Goal: Transaction & Acquisition: Purchase product/service

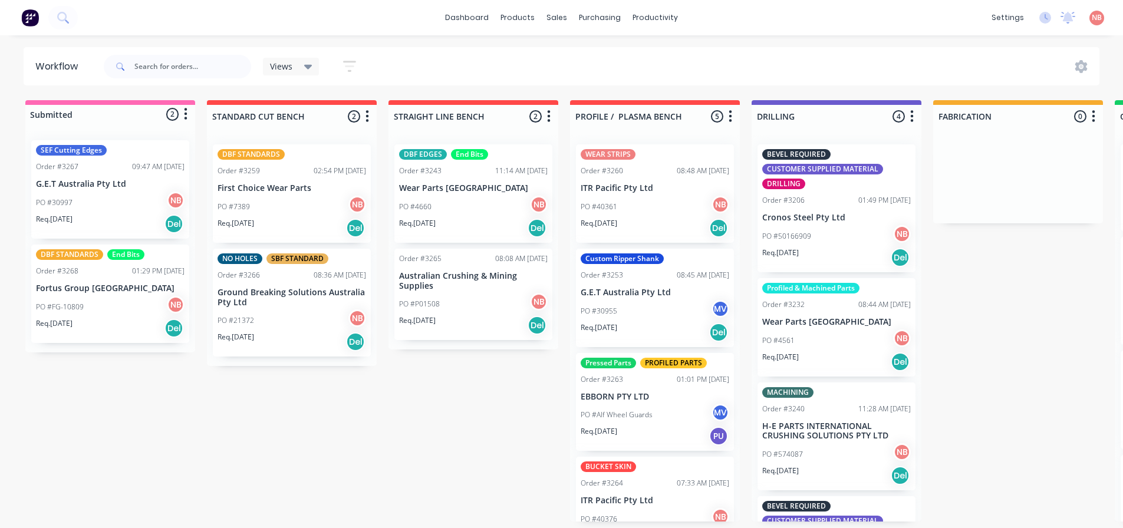
scroll to position [0, 811]
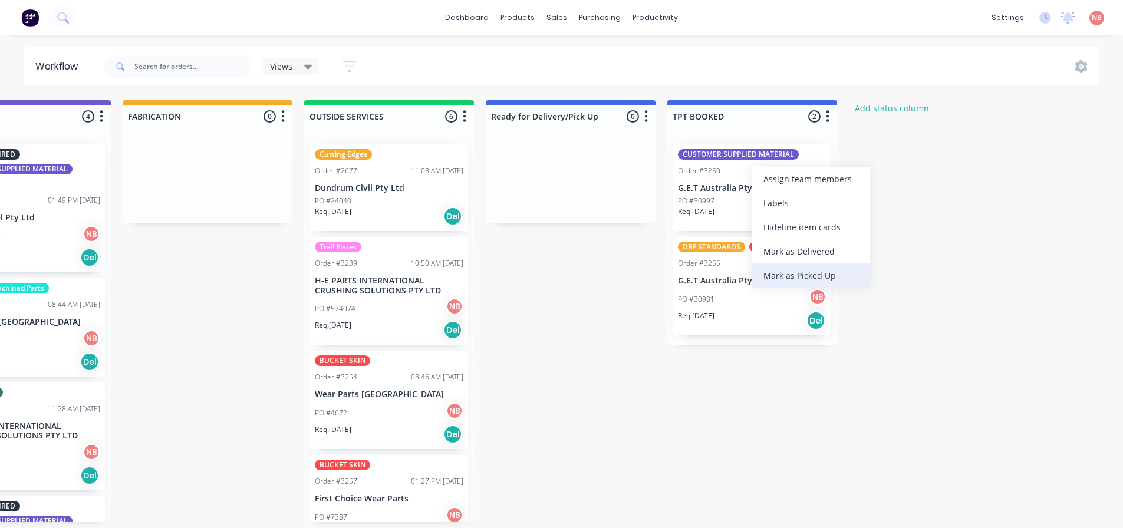
click at [775, 282] on div "Mark as Picked Up" at bounding box center [811, 276] width 119 height 24
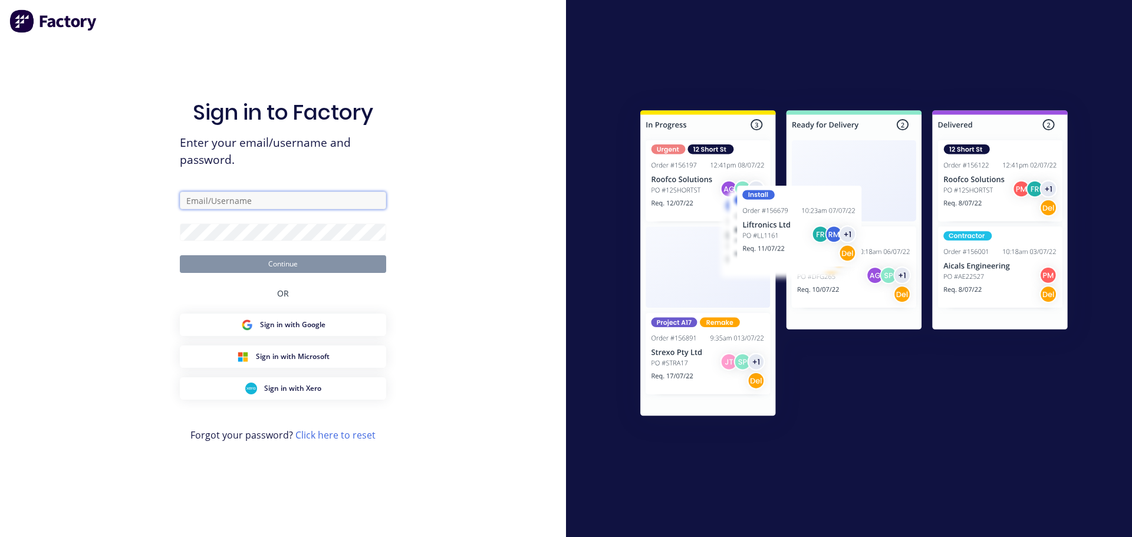
click at [287, 197] on input "text" at bounding box center [283, 201] width 206 height 18
type input "[EMAIL_ADDRESS][DOMAIN_NAME]"
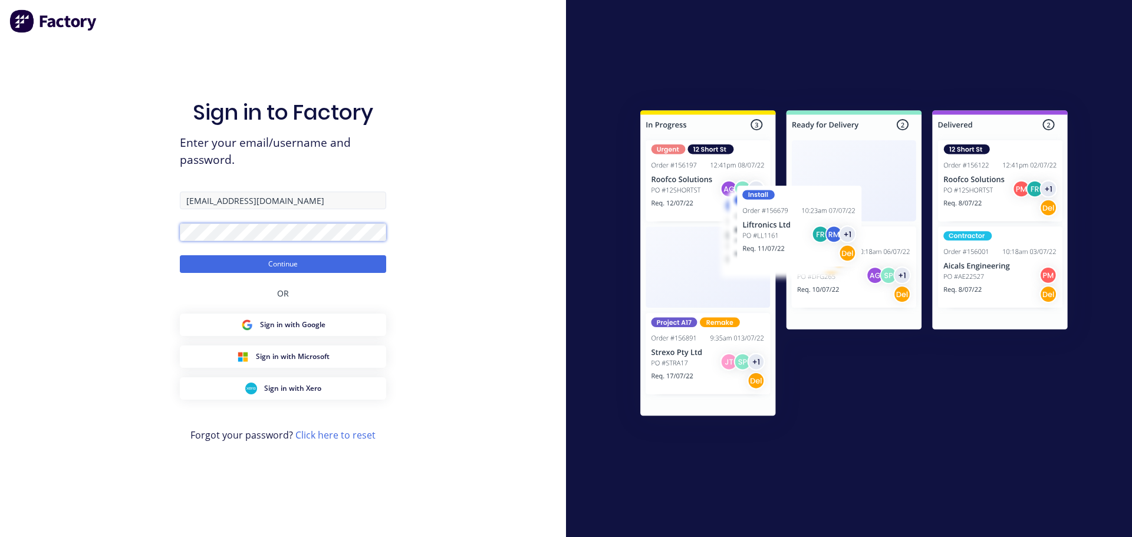
click at [180, 255] on button "Continue" at bounding box center [283, 264] width 206 height 18
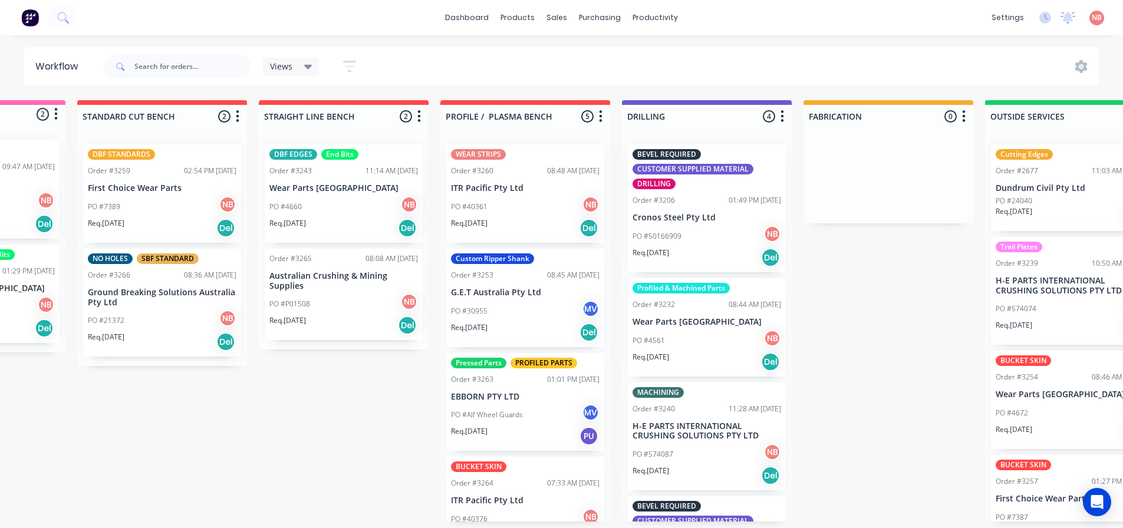
scroll to position [0, 136]
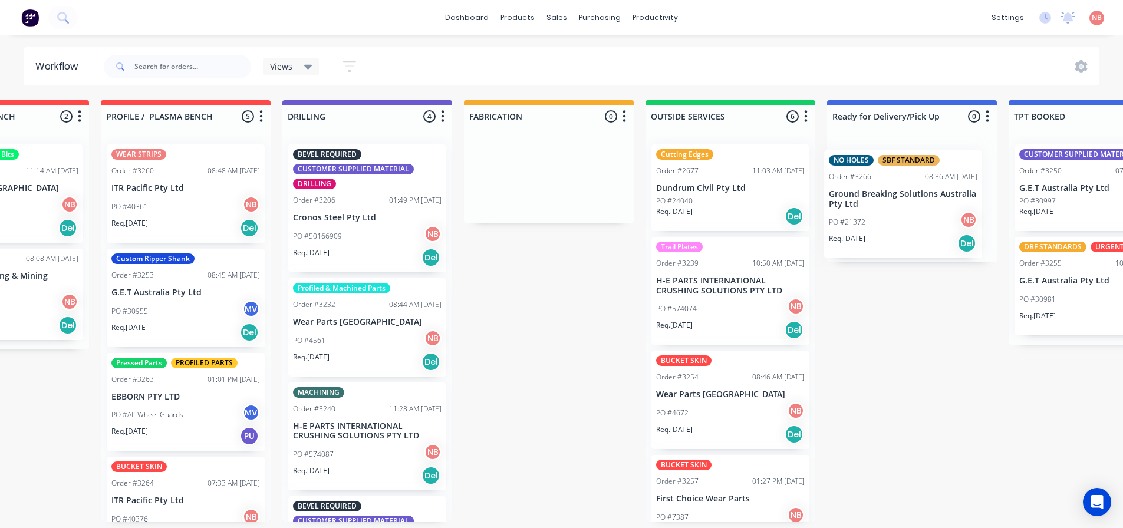
drag, startPoint x: 133, startPoint y: 292, endPoint x: 877, endPoint y: 189, distance: 751.8
click at [877, 189] on div "Submitted 2 Status colour #FF69B4 hex #FF69B4 Save Cancel Summaries Total order…" at bounding box center [505, 311] width 1966 height 422
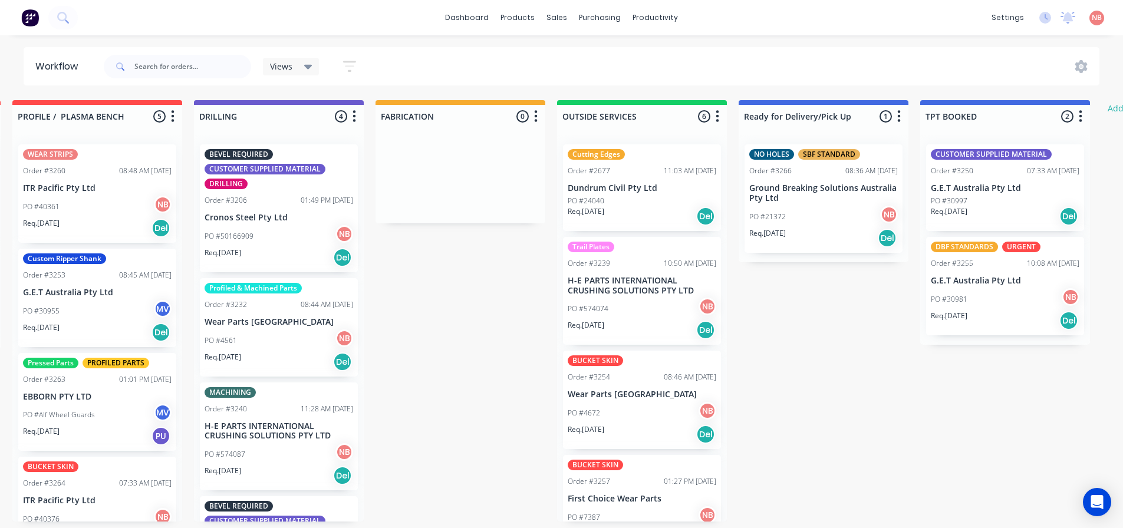
scroll to position [0, 728]
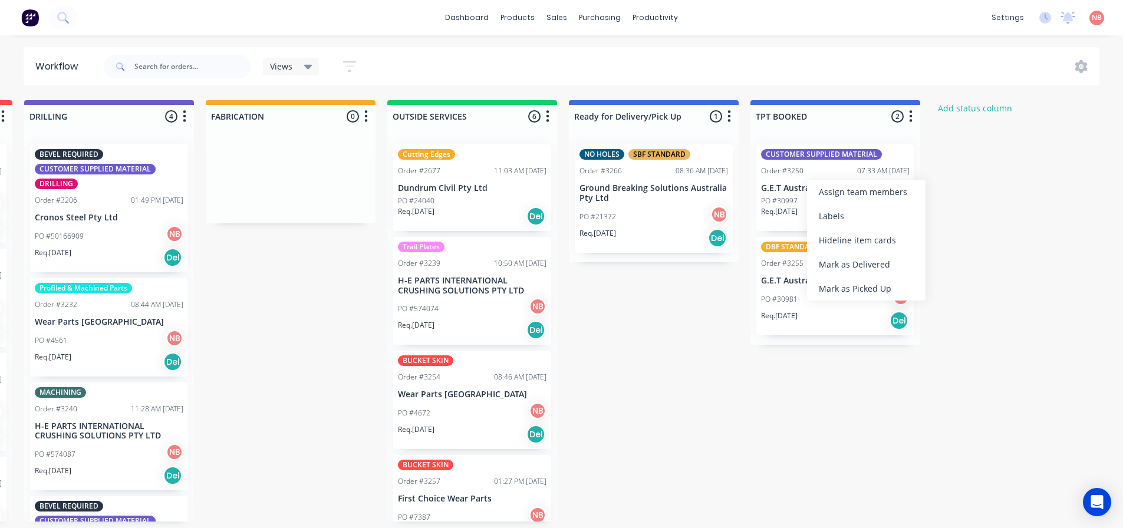
click at [829, 286] on div "Mark as Picked Up" at bounding box center [866, 289] width 119 height 24
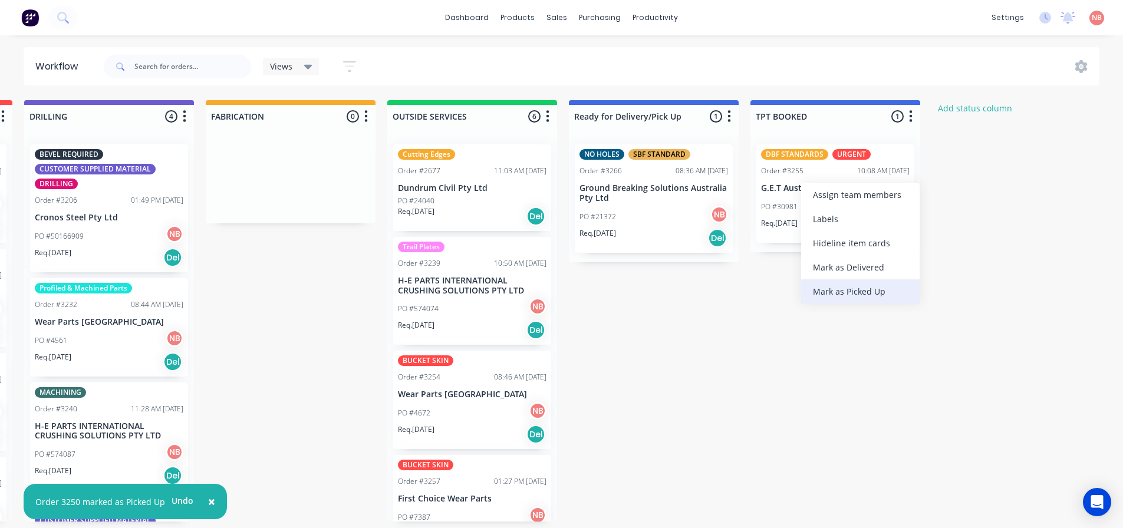
click at [815, 286] on div "Mark as Picked Up" at bounding box center [860, 291] width 119 height 24
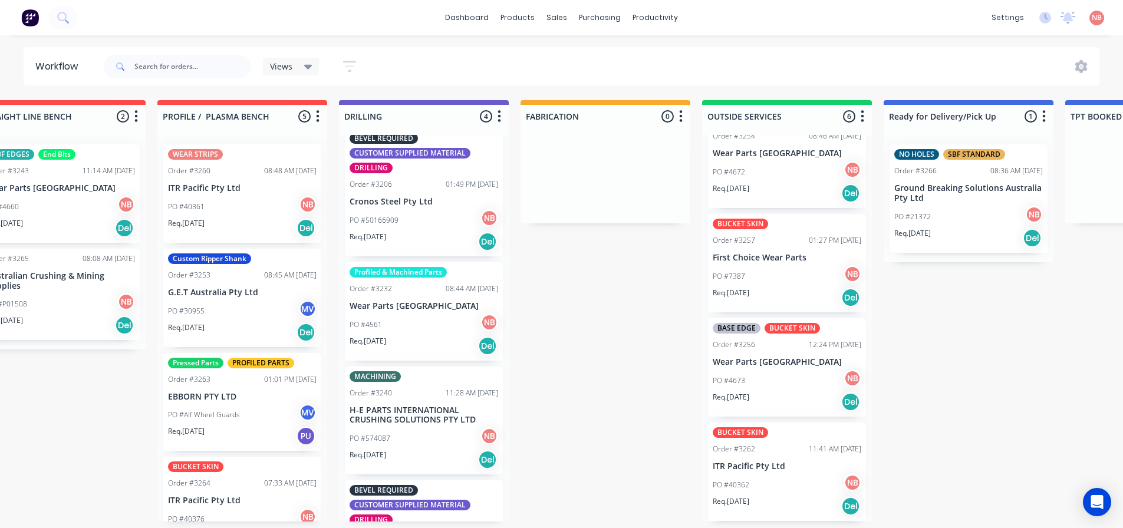
scroll to position [0, 0]
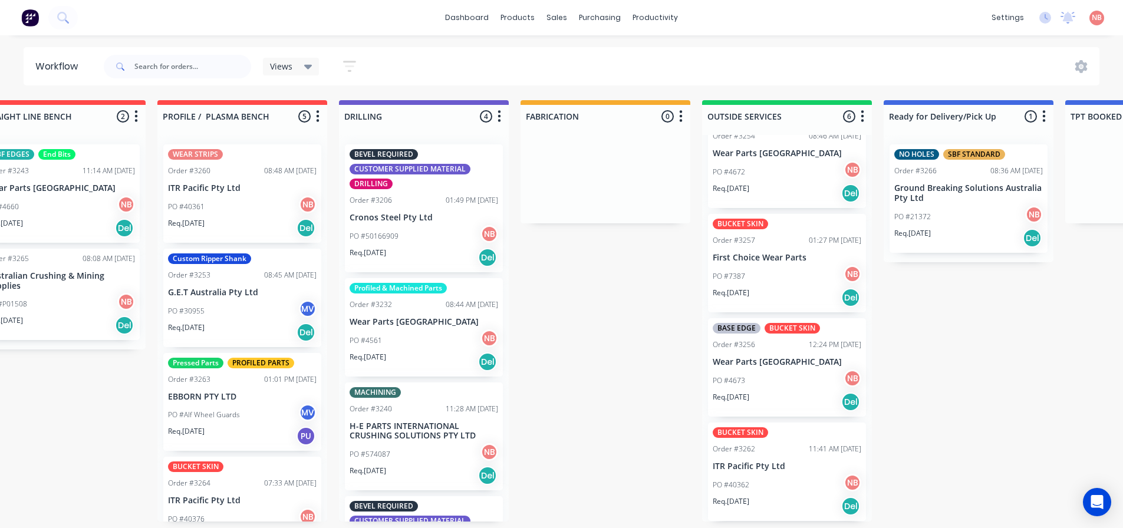
click at [390, 416] on div "MACHINING Order #3240 11:28 AM [DATE] H-E PARTS INTERNATIONAL CRUSHING SOLUTION…" at bounding box center [424, 437] width 158 height 108
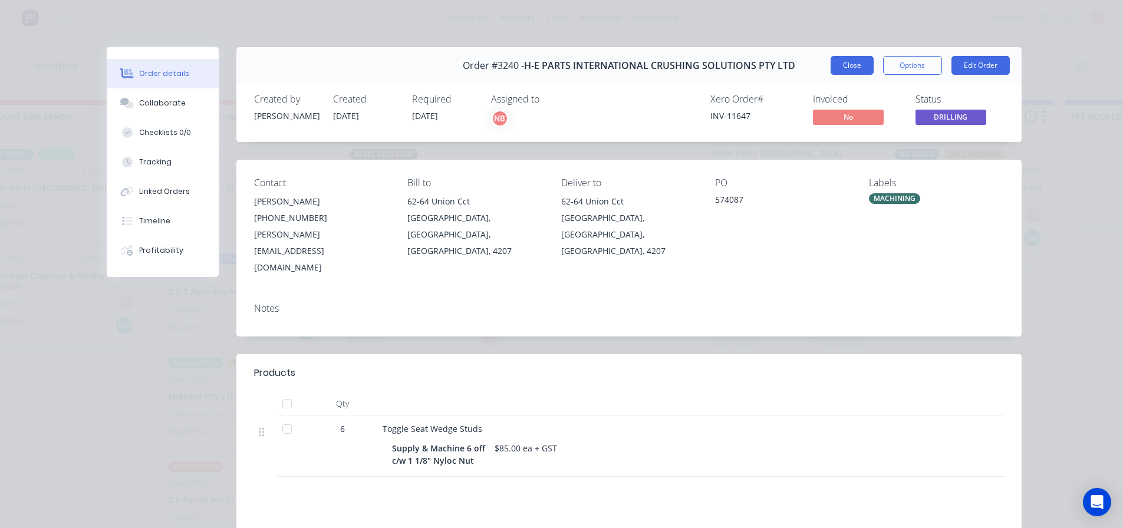
click at [855, 63] on button "Close" at bounding box center [852, 65] width 43 height 19
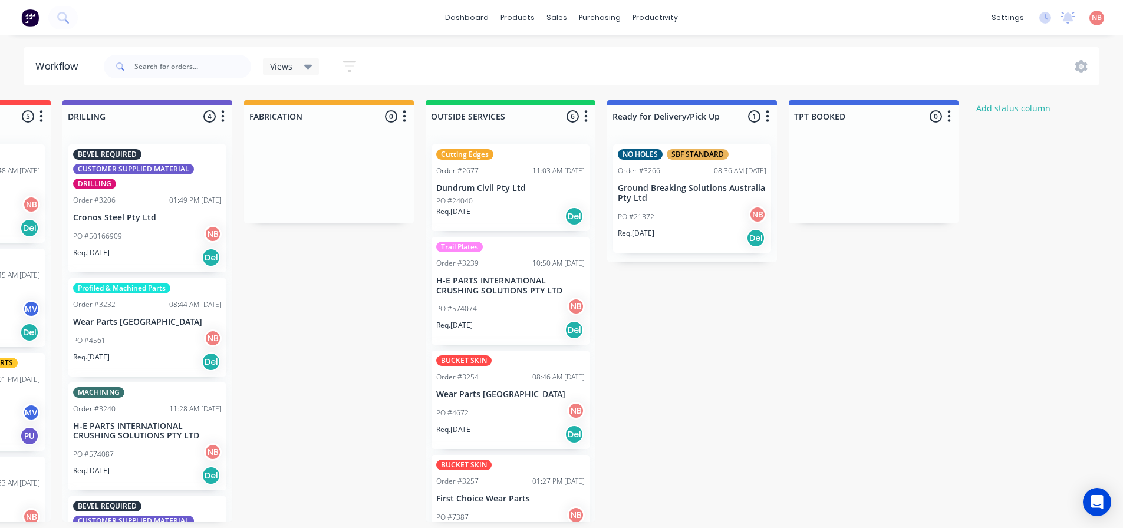
scroll to position [0, 689]
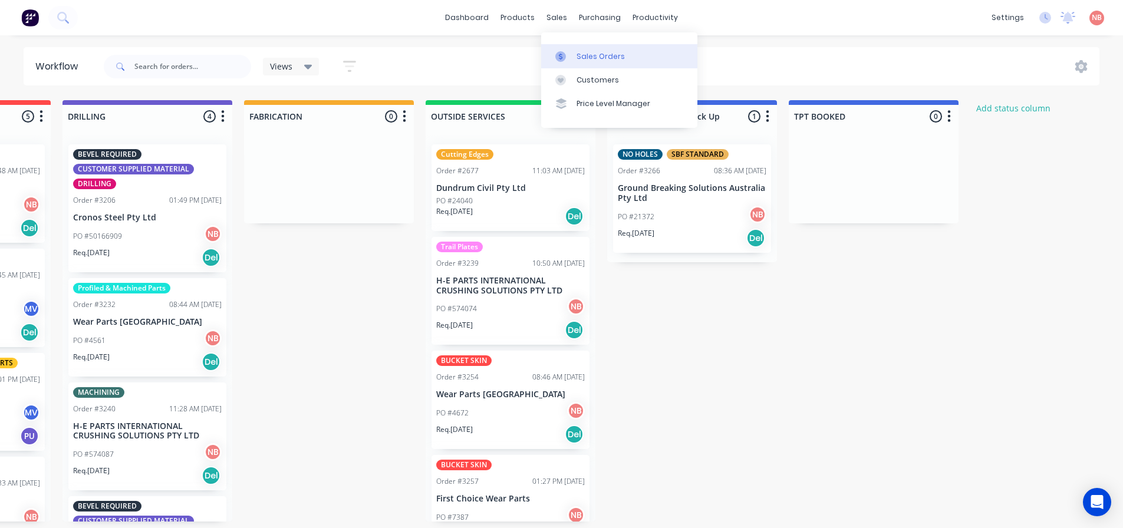
click at [572, 61] on div at bounding box center [564, 56] width 18 height 11
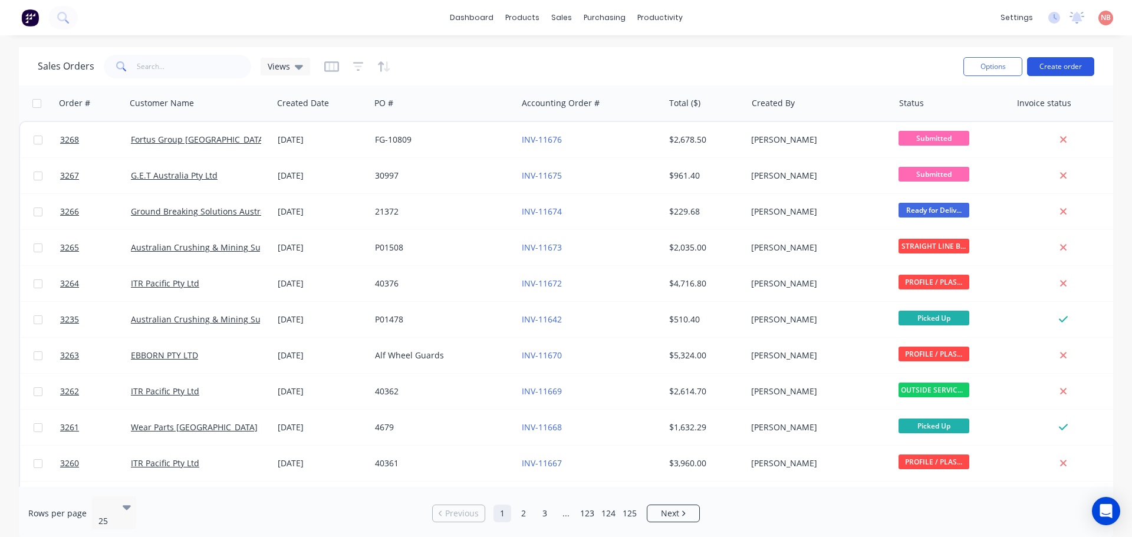
click at [1069, 68] on button "Create order" at bounding box center [1060, 66] width 67 height 19
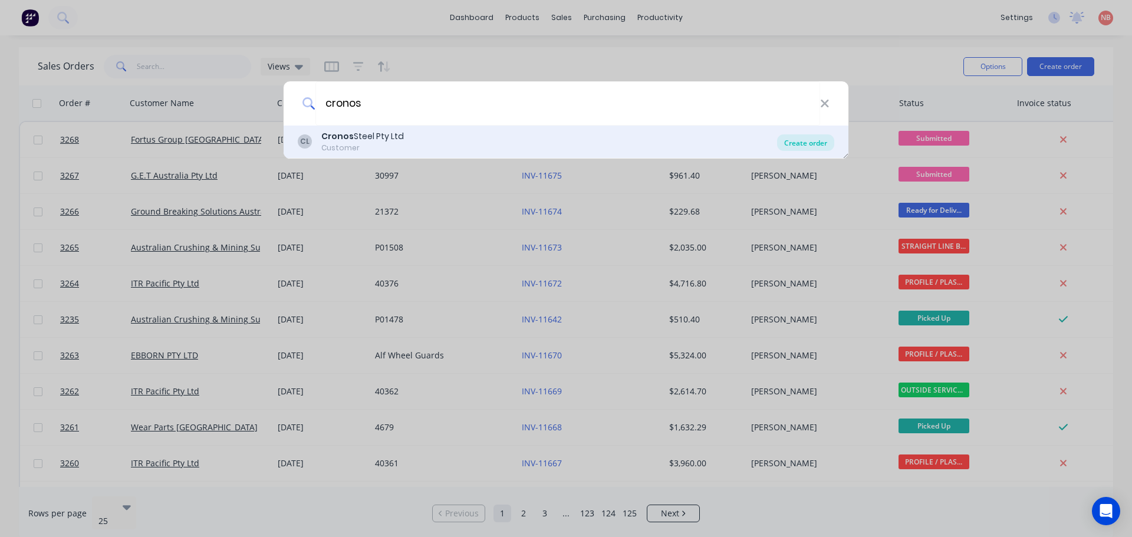
type input "cronos"
click at [818, 143] on div "Create order" at bounding box center [805, 142] width 57 height 17
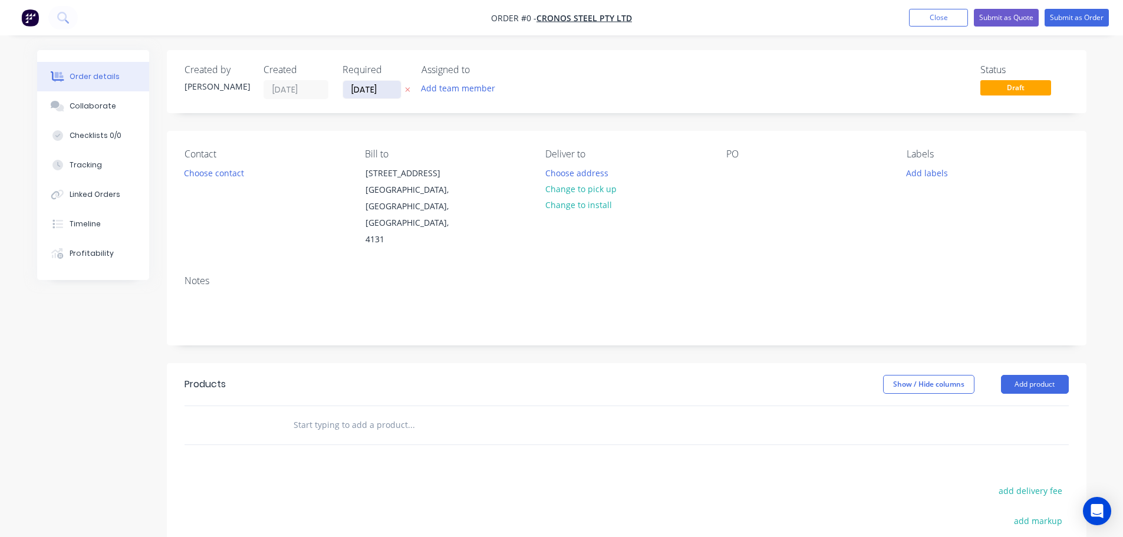
click at [368, 88] on input "[DATE]" at bounding box center [372, 90] width 58 height 18
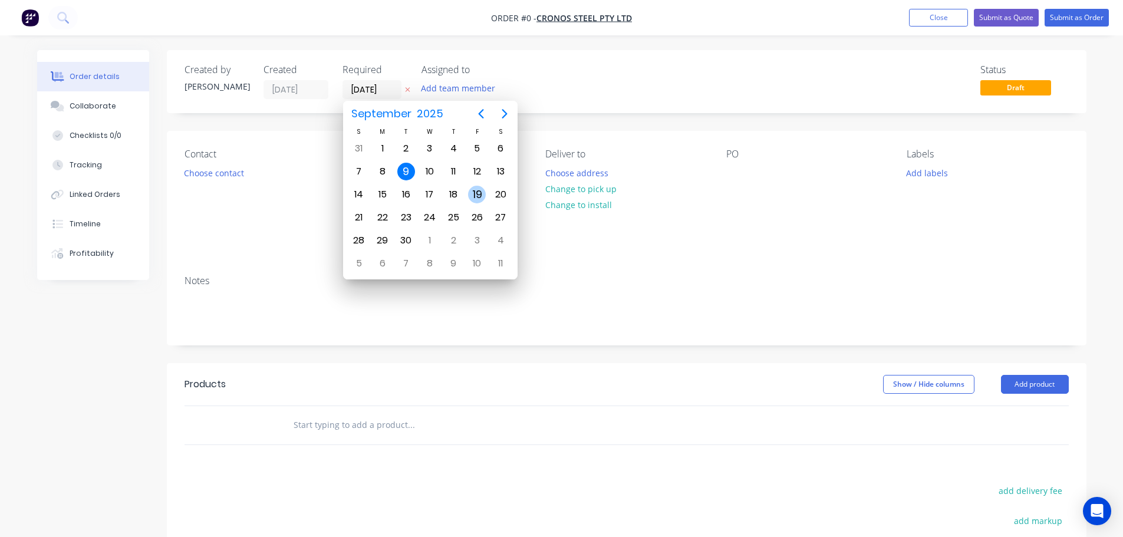
click at [480, 186] on div "19" at bounding box center [477, 195] width 18 height 18
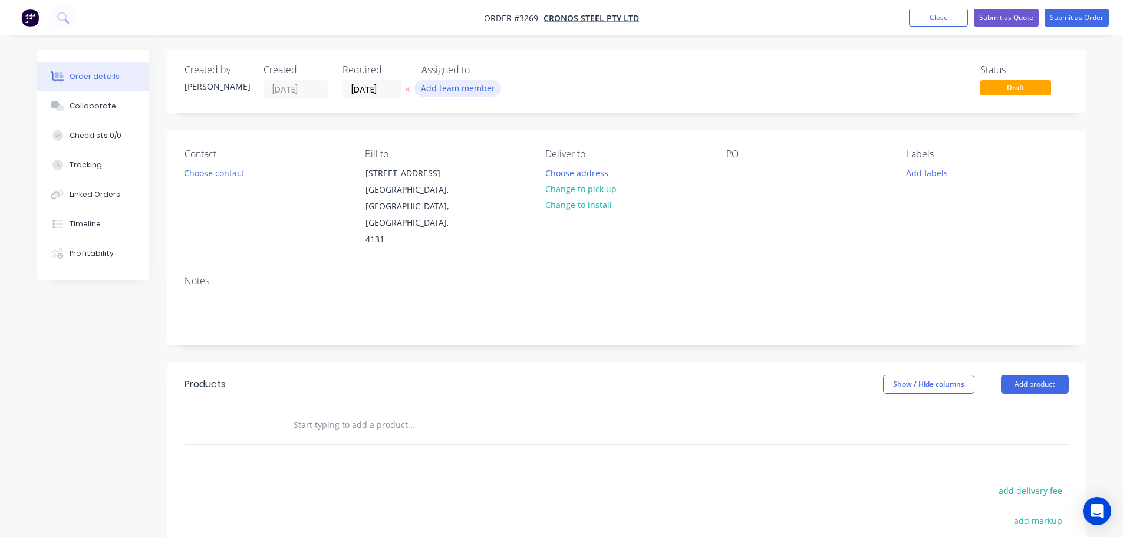
click at [460, 96] on button "Add team member" at bounding box center [457, 88] width 87 height 16
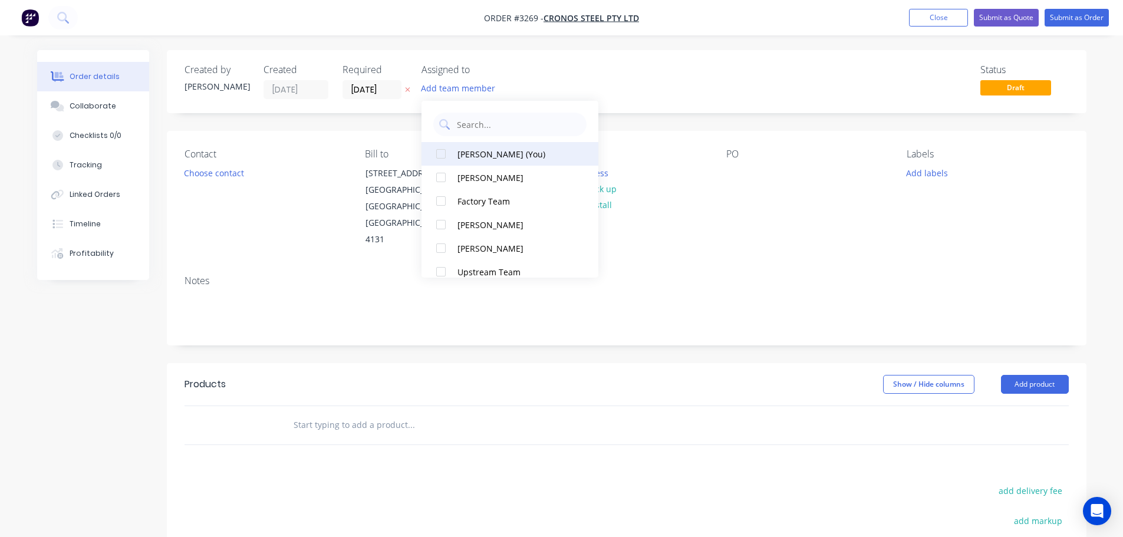
click at [476, 144] on button "[PERSON_NAME] (You)" at bounding box center [510, 154] width 177 height 24
click at [217, 184] on div "Contact Choose contact" at bounding box center [266, 199] width 162 height 100
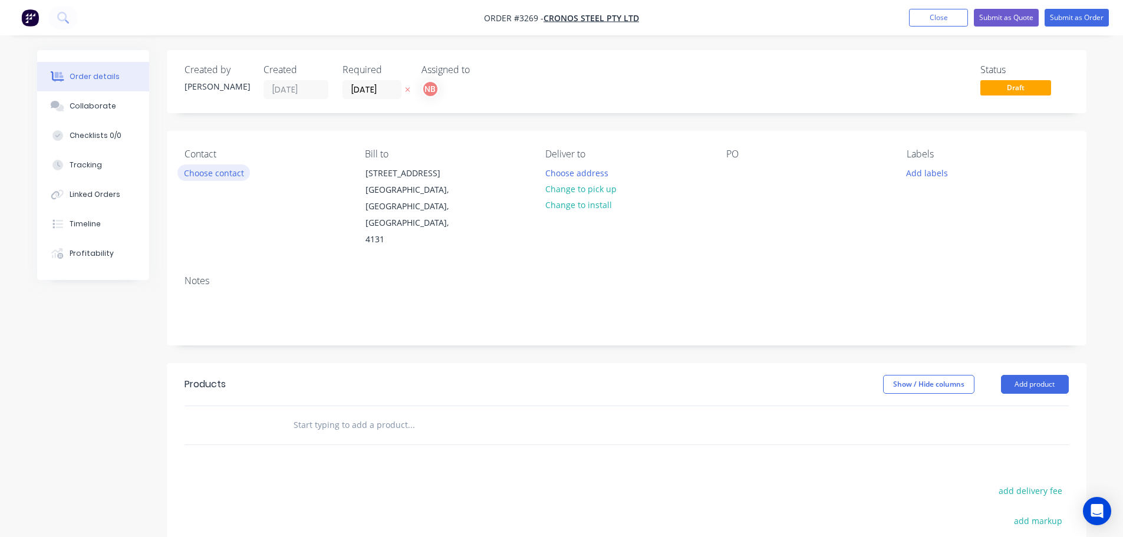
click at [215, 169] on button "Choose contact" at bounding box center [213, 172] width 73 height 16
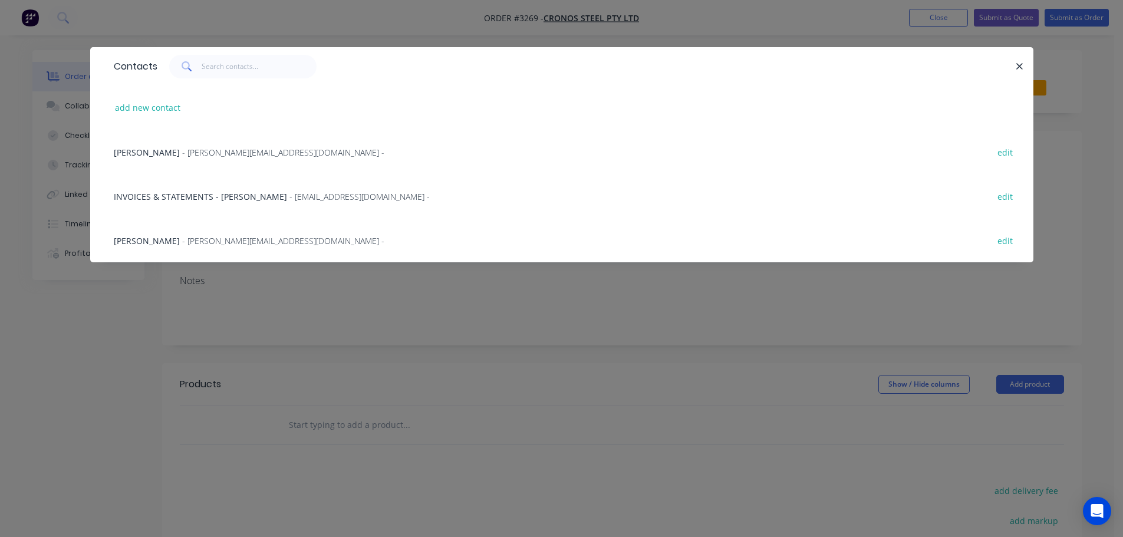
drag, startPoint x: 162, startPoint y: 147, endPoint x: 183, endPoint y: 147, distance: 21.8
click at [164, 149] on span "[PERSON_NAME]" at bounding box center [147, 152] width 66 height 11
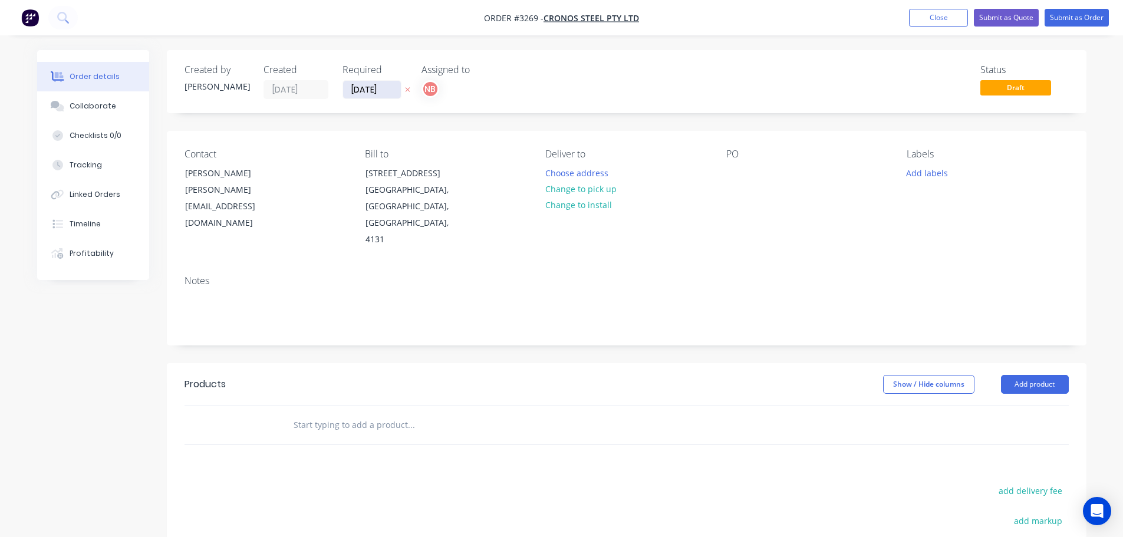
click at [358, 90] on input "[DATE]" at bounding box center [372, 90] width 58 height 18
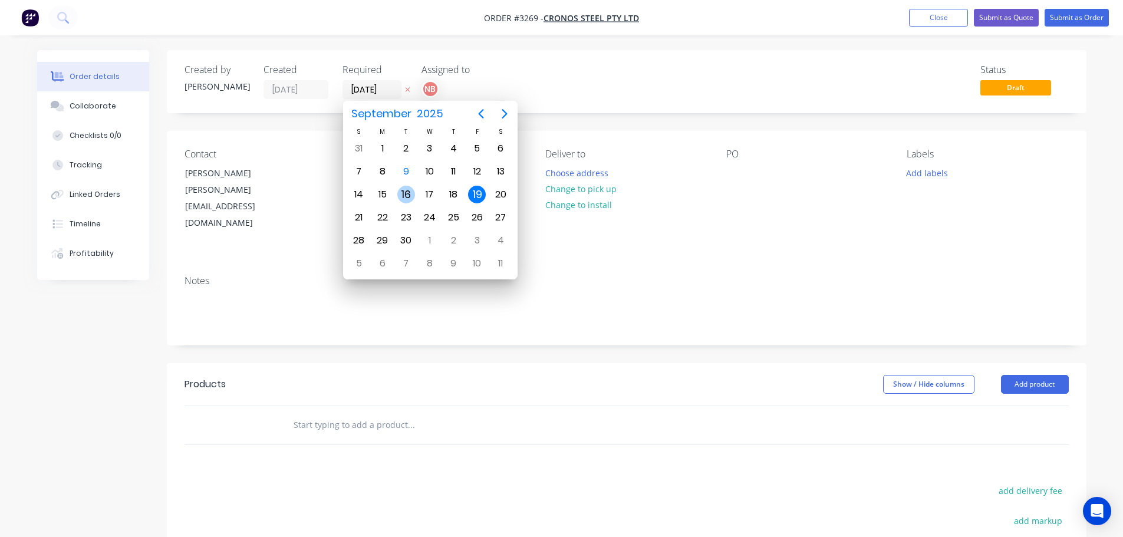
click at [401, 194] on div "16" at bounding box center [406, 195] width 18 height 18
type input "[DATE]"
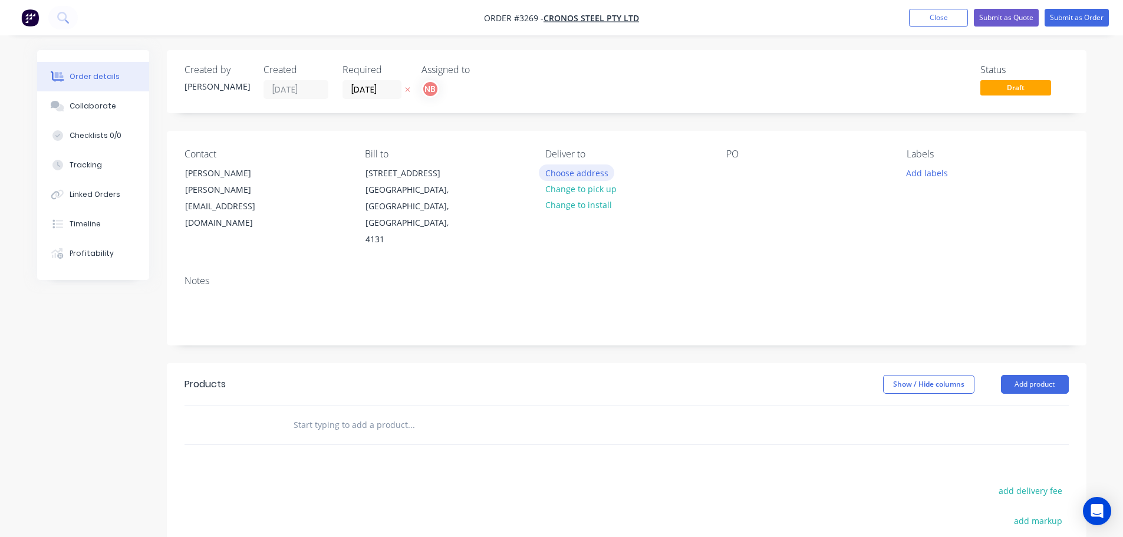
click at [557, 176] on button "Choose address" at bounding box center [576, 172] width 75 height 16
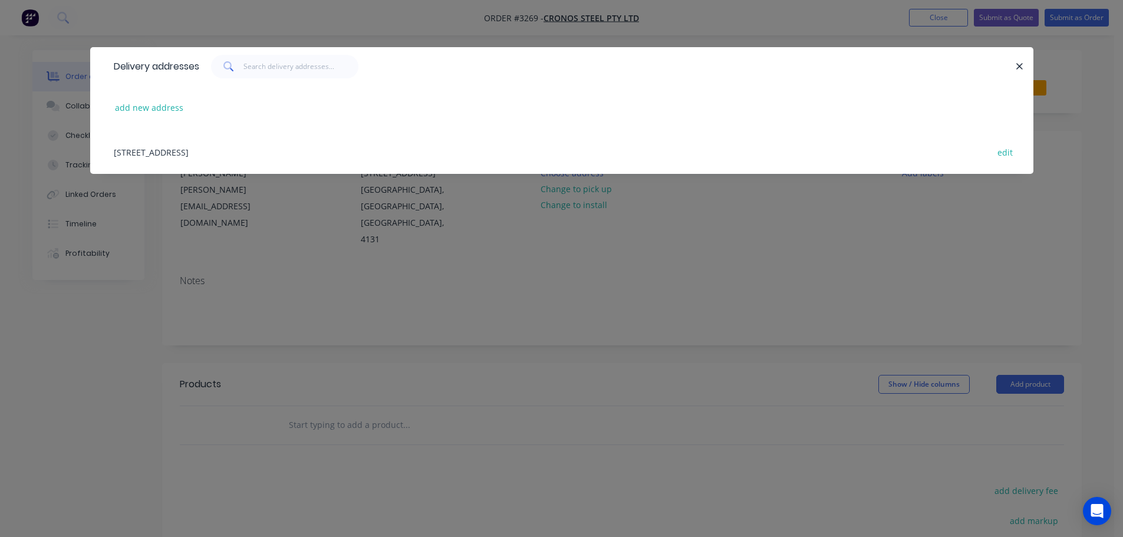
click at [238, 159] on div "[STREET_ADDRESS] edit" at bounding box center [562, 152] width 908 height 44
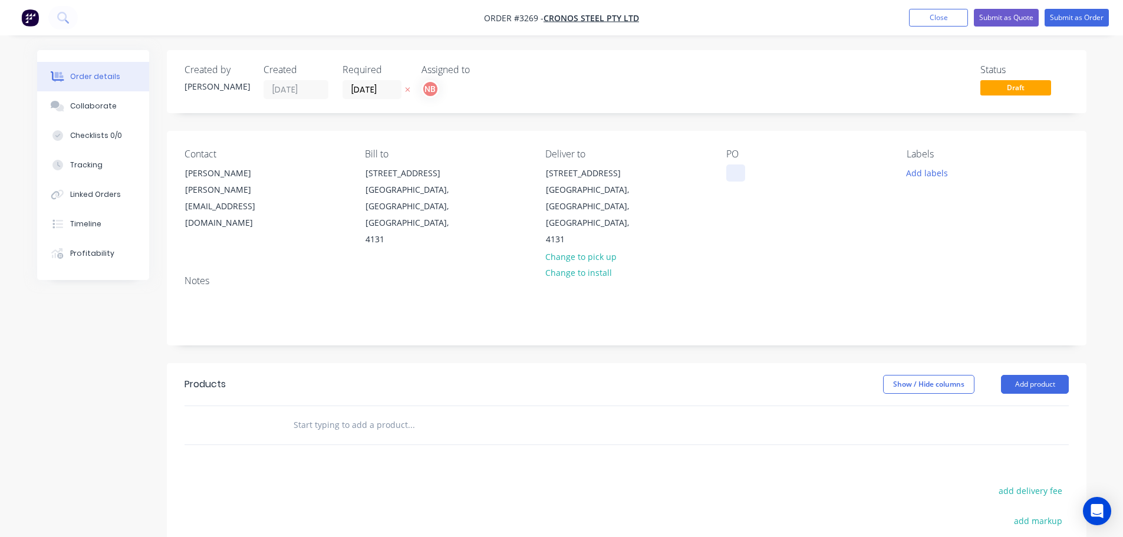
click at [739, 172] on div at bounding box center [735, 172] width 19 height 17
click at [934, 173] on button "Add labels" at bounding box center [927, 172] width 54 height 16
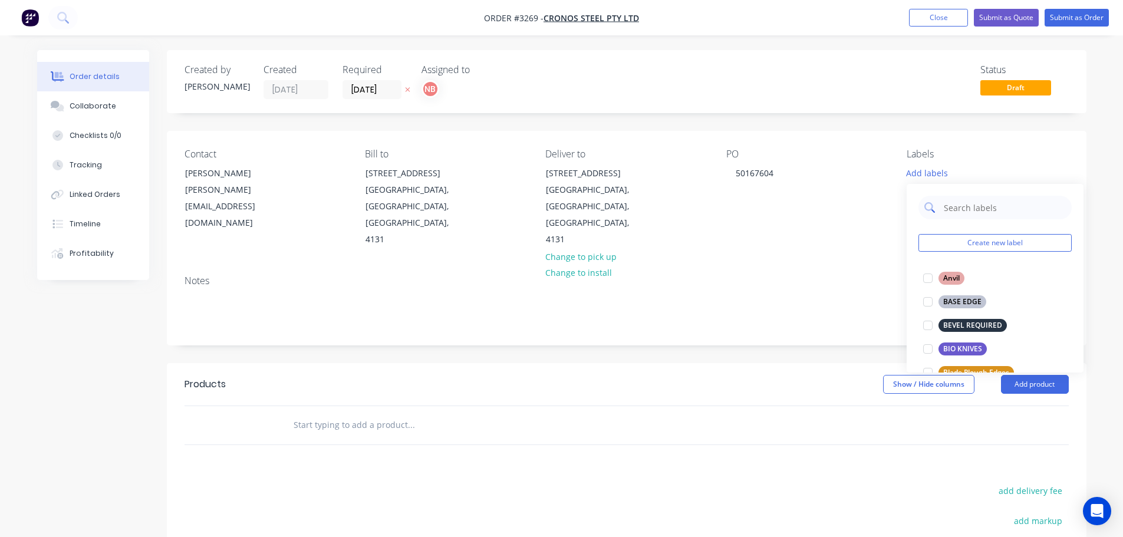
click at [969, 212] on input "text" at bounding box center [1004, 208] width 123 height 24
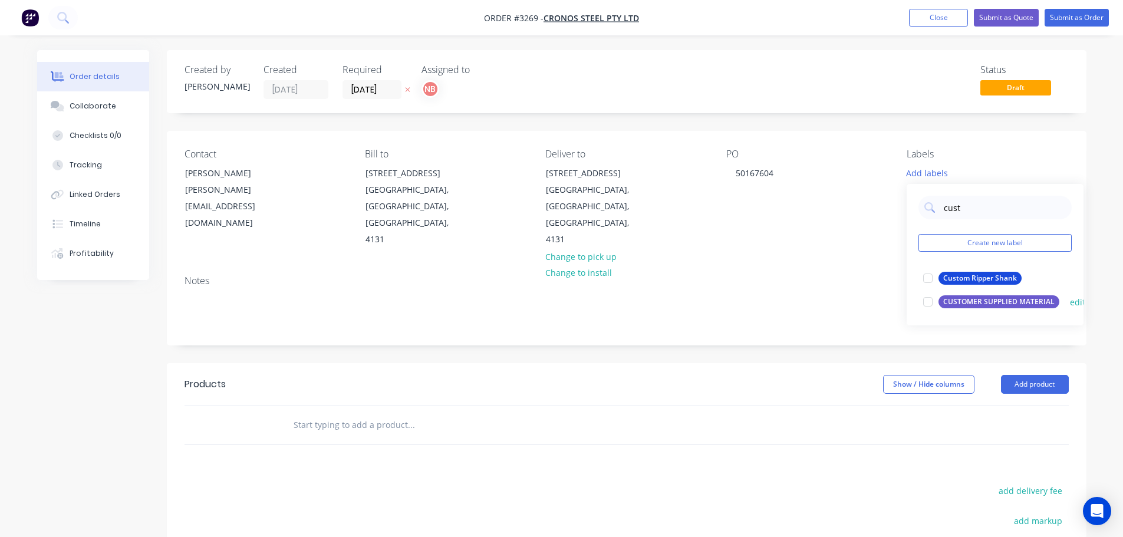
click at [977, 298] on div "CUSTOMER SUPPLIED MATERIAL" at bounding box center [999, 301] width 121 height 13
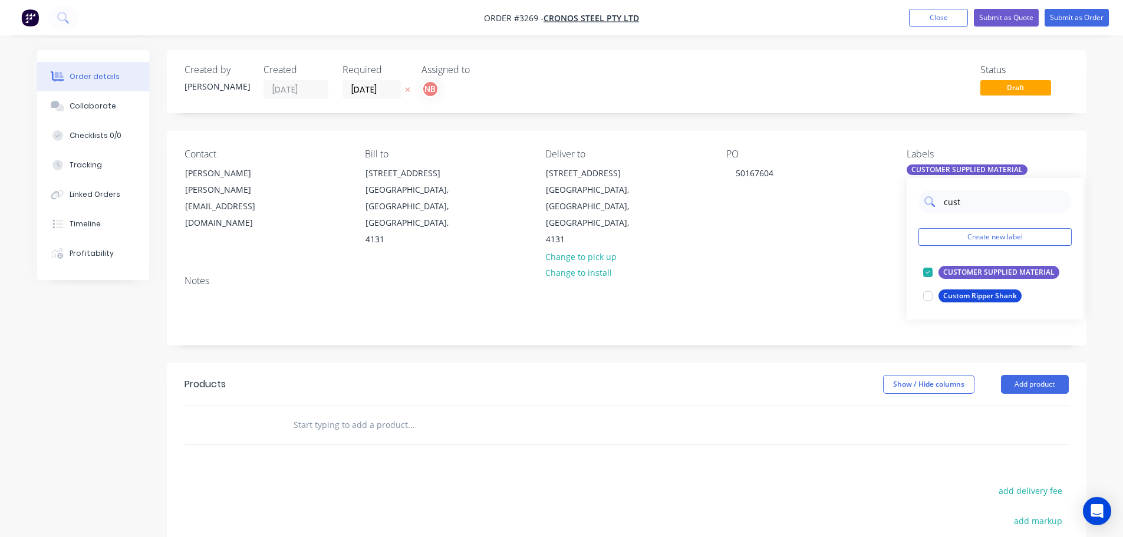
click at [968, 201] on input "cust" at bounding box center [1004, 202] width 123 height 24
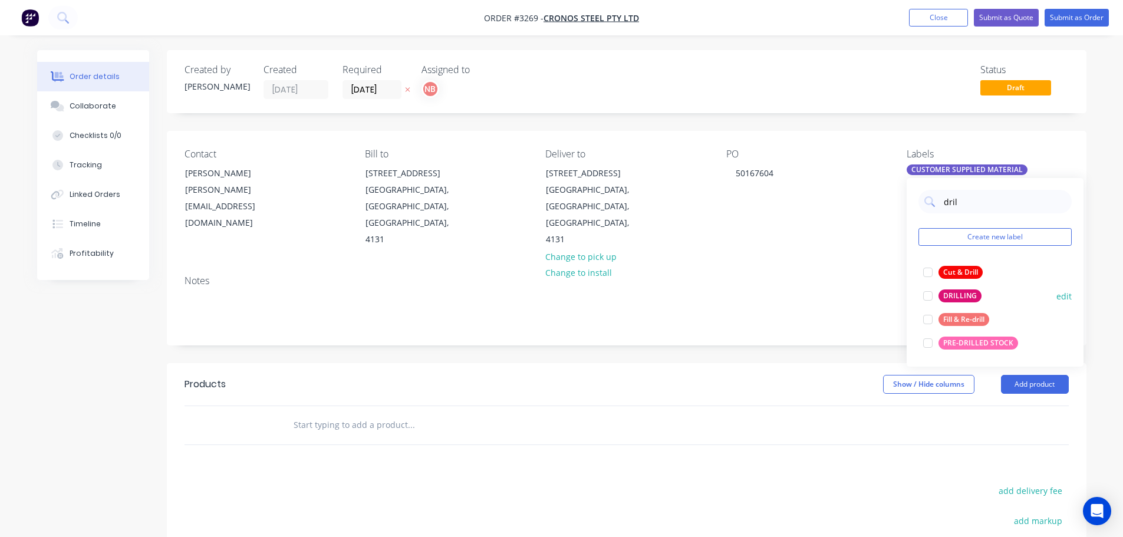
type input "dril"
drag, startPoint x: 953, startPoint y: 296, endPoint x: 884, endPoint y: 324, distance: 75.1
click at [953, 296] on div "DRILLING" at bounding box center [960, 295] width 43 height 13
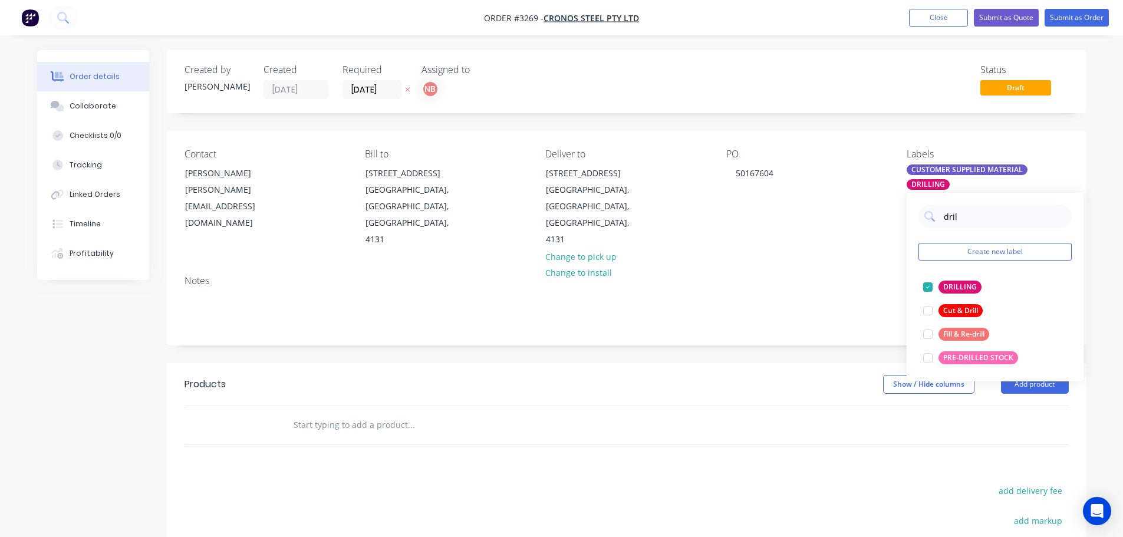
click at [815, 375] on div "Show / Hide columns Add product" at bounding box center [720, 384] width 696 height 19
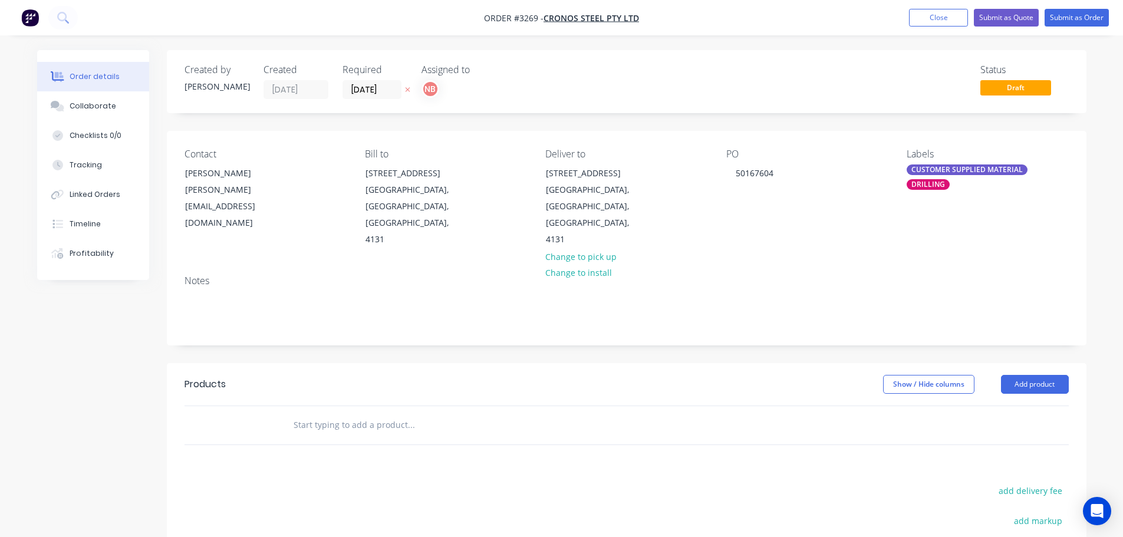
click at [1029, 375] on button "Add product" at bounding box center [1035, 384] width 68 height 19
click at [1012, 406] on div "Product catalogue" at bounding box center [1012, 414] width 91 height 17
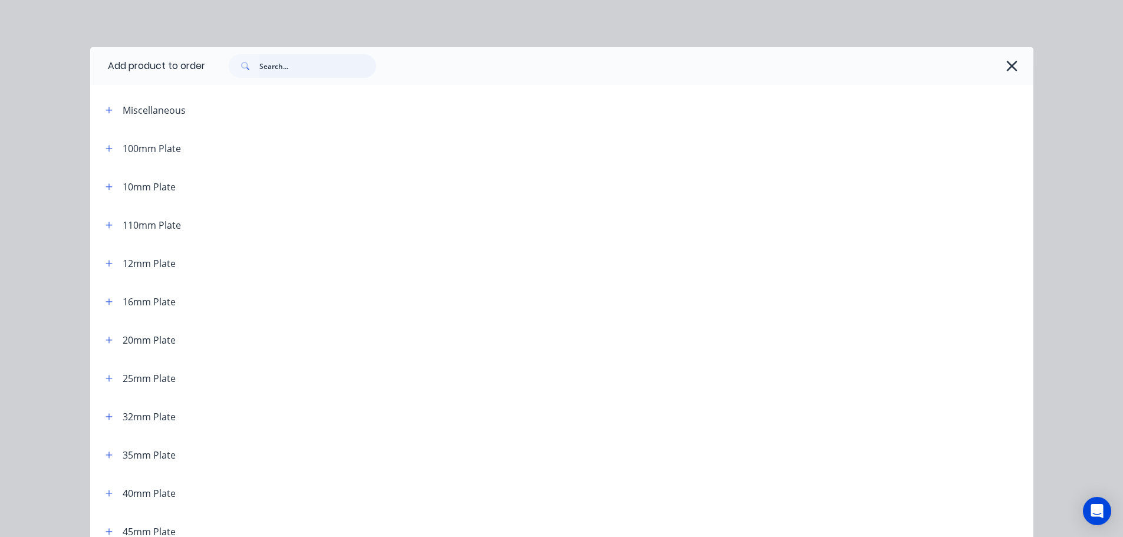
click at [294, 64] on input "text" at bounding box center [317, 66] width 117 height 24
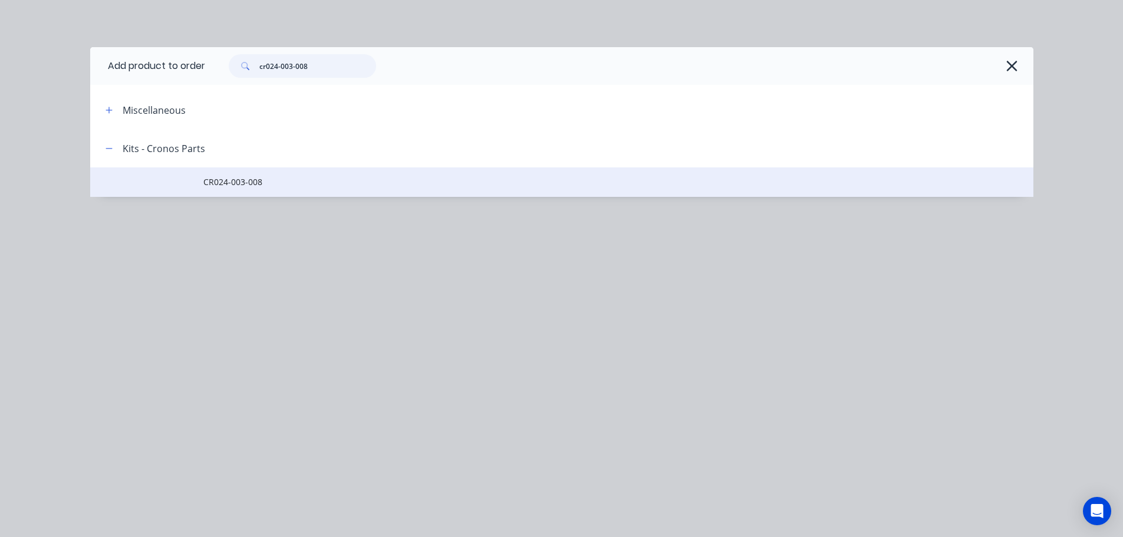
type input "cr024-003-008"
click at [233, 182] on span "CR024-003-008" at bounding box center [535, 182] width 664 height 12
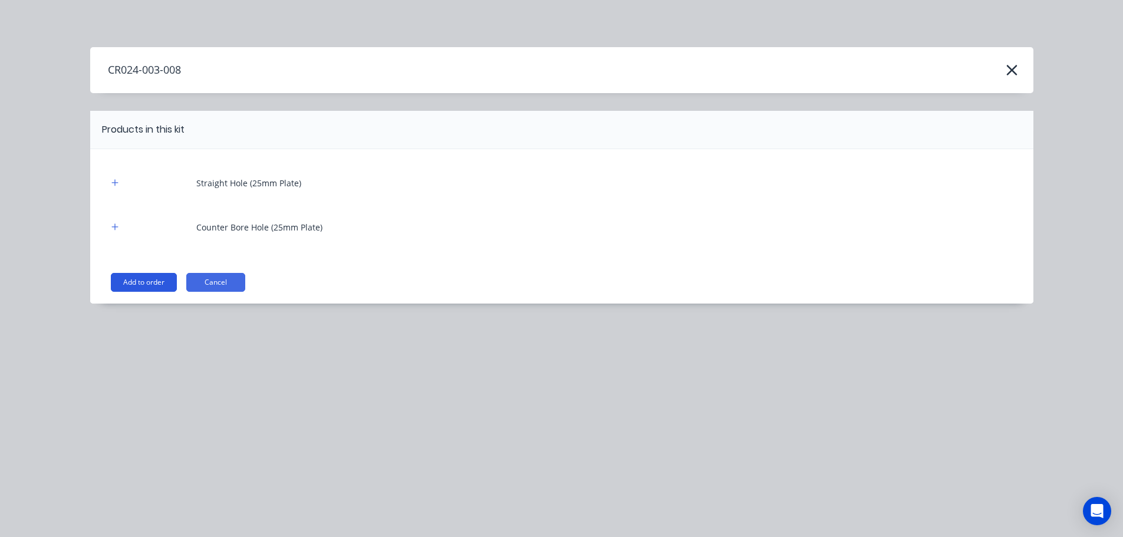
click at [150, 277] on button "Add to order" at bounding box center [144, 282] width 66 height 19
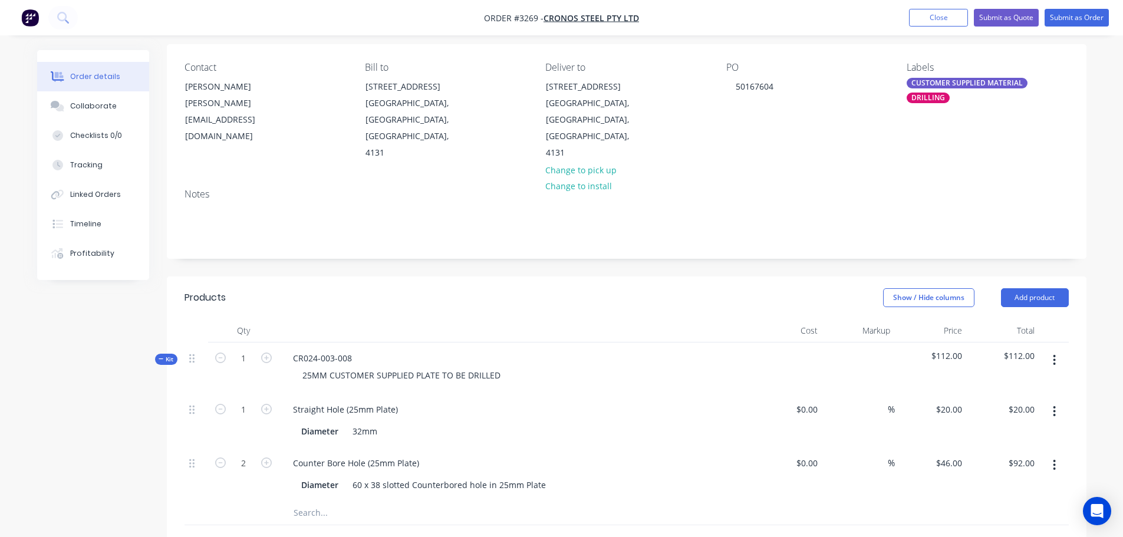
scroll to position [118, 0]
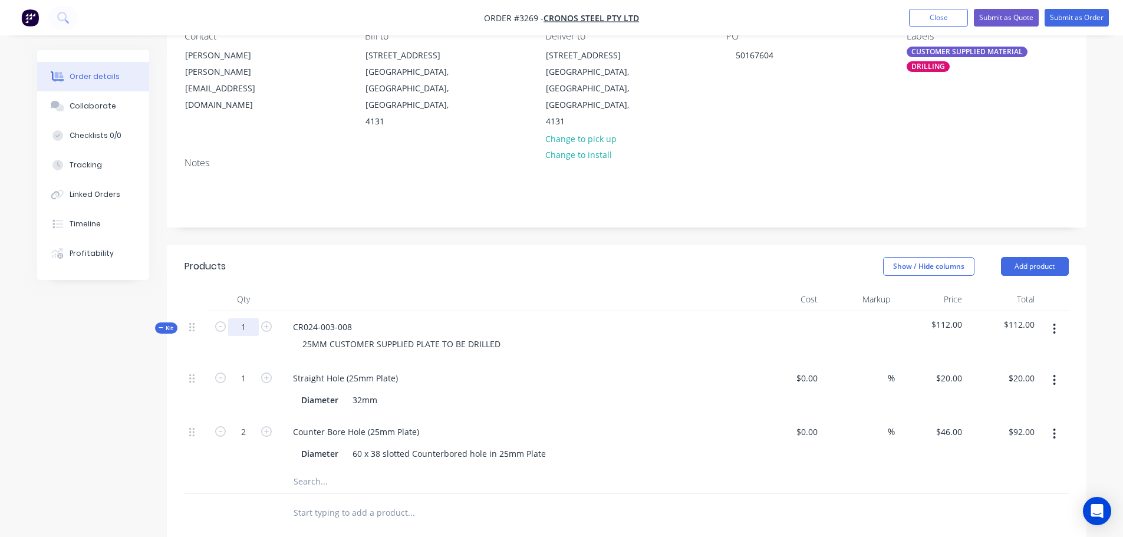
click at [249, 318] on input "1" at bounding box center [243, 327] width 31 height 18
type input "2"
type input "$40.00"
type input "4"
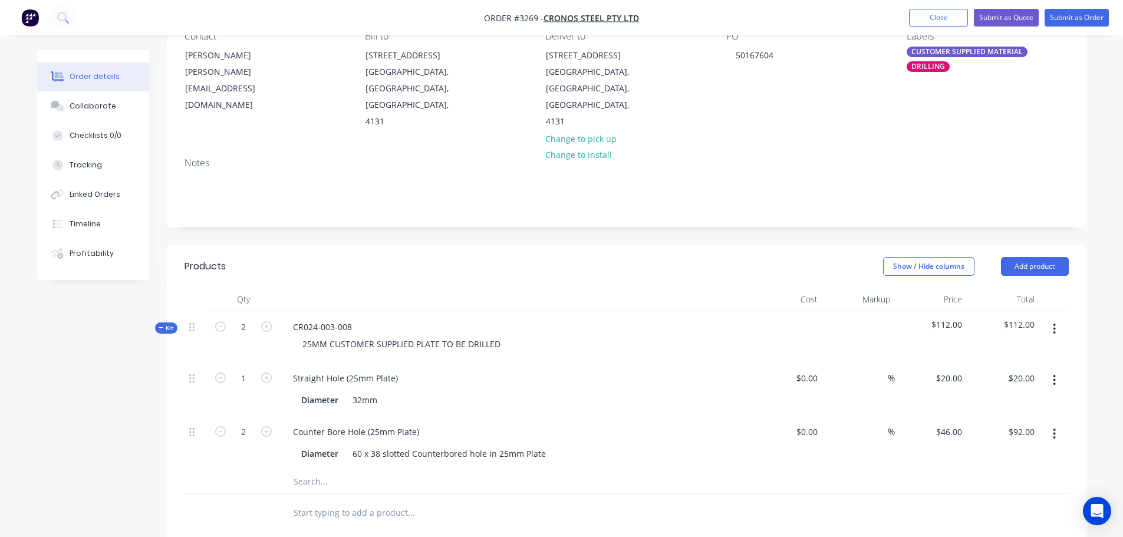
type input "$184.00"
click at [351, 257] on div "Products" at bounding box center [279, 266] width 188 height 19
click at [1028, 257] on button "Add product" at bounding box center [1035, 266] width 68 height 19
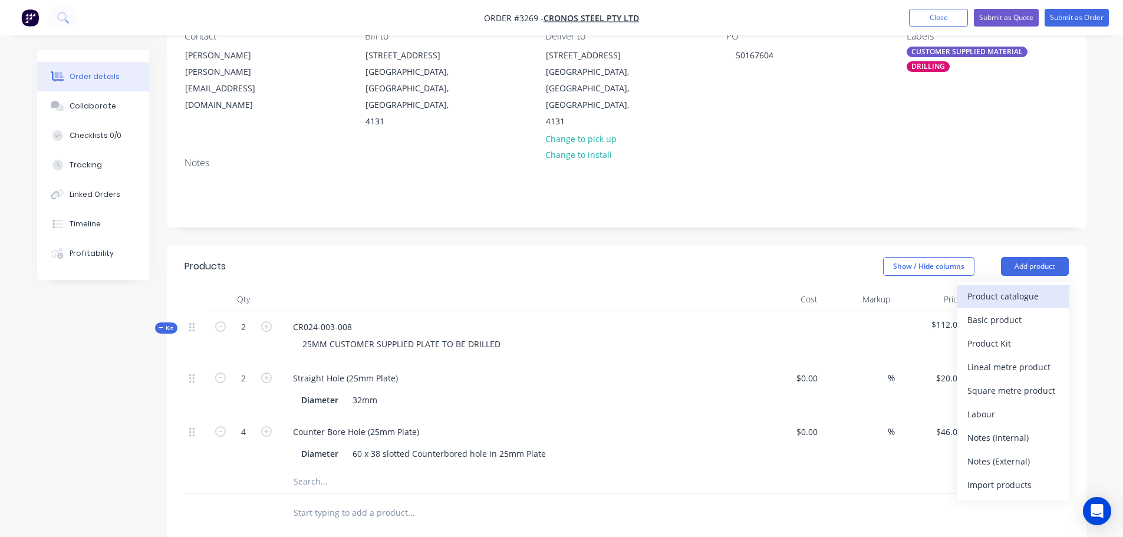
click at [988, 288] on div "Product catalogue" at bounding box center [1012, 296] width 91 height 17
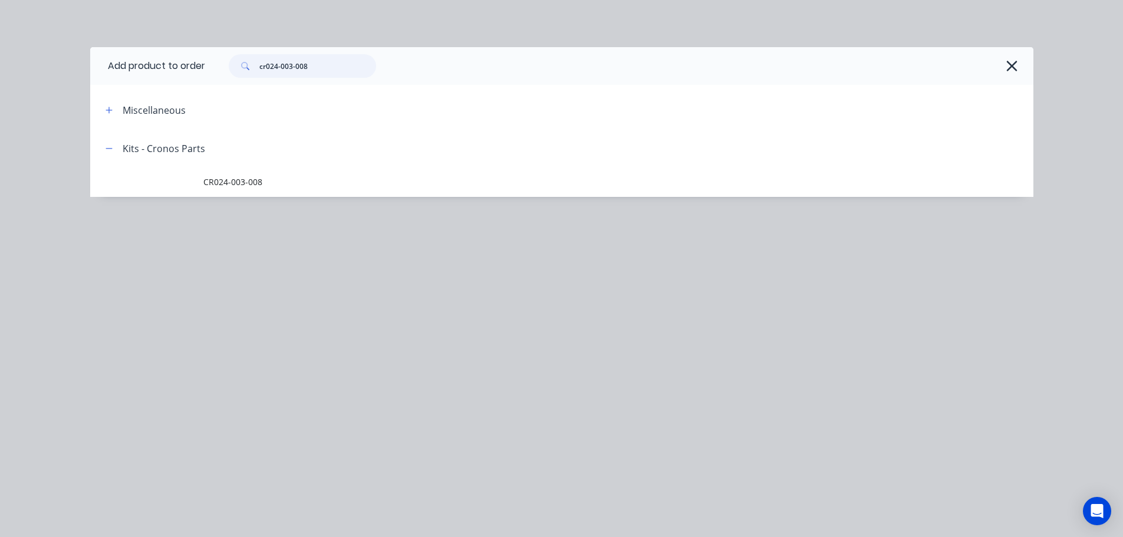
drag, startPoint x: 329, startPoint y: 71, endPoint x: 263, endPoint y: 74, distance: 66.1
click at [263, 74] on input "cr024-003-008" at bounding box center [317, 66] width 117 height 24
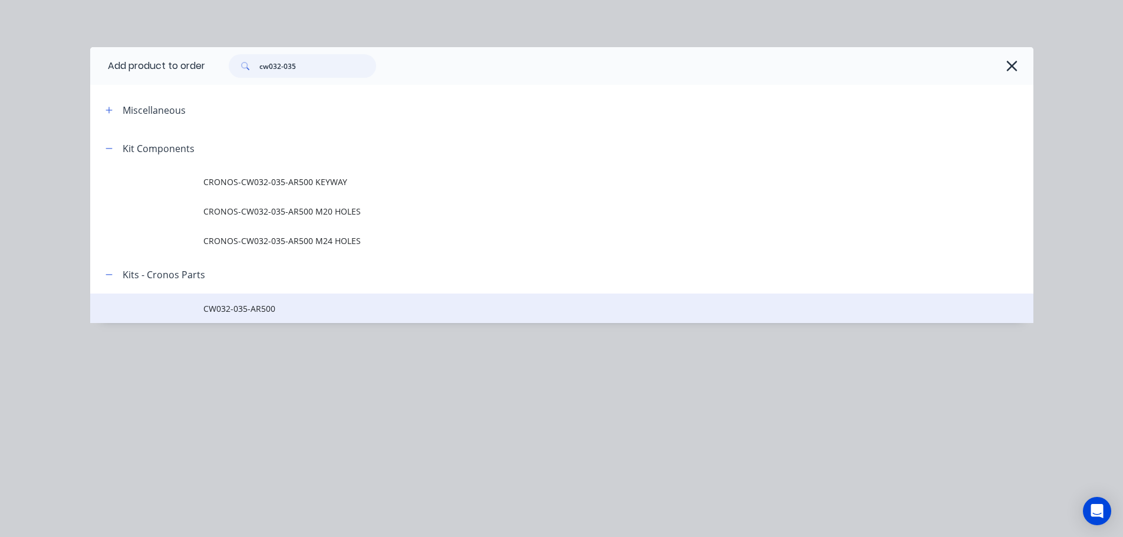
type input "cw032-035"
click at [233, 315] on td "CW032-035-AR500" at bounding box center [618, 308] width 830 height 29
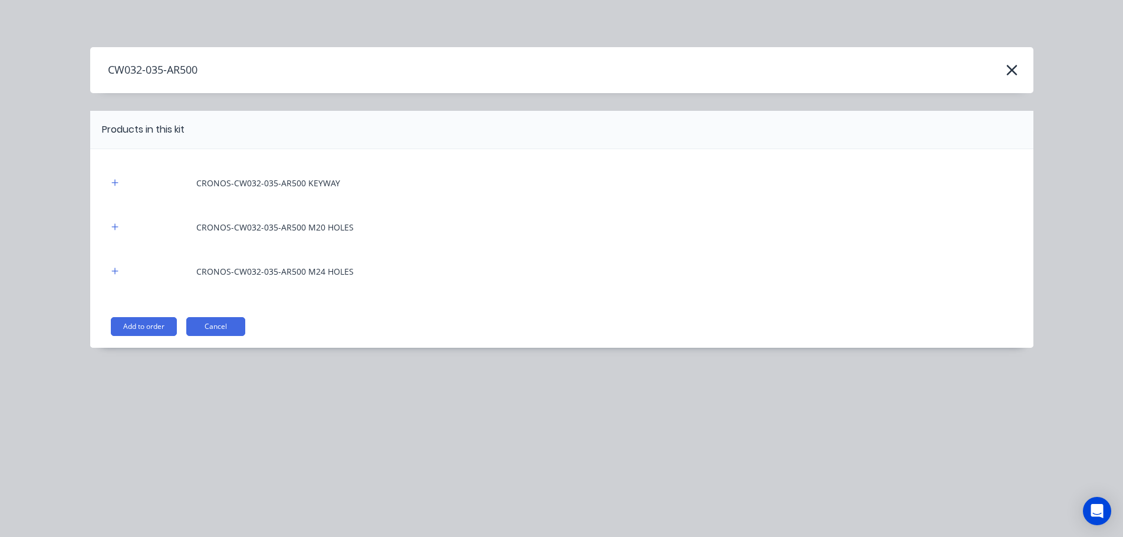
drag, startPoint x: 141, startPoint y: 335, endPoint x: 150, endPoint y: 335, distance: 9.5
click at [141, 335] on button "Add to order" at bounding box center [144, 326] width 66 height 19
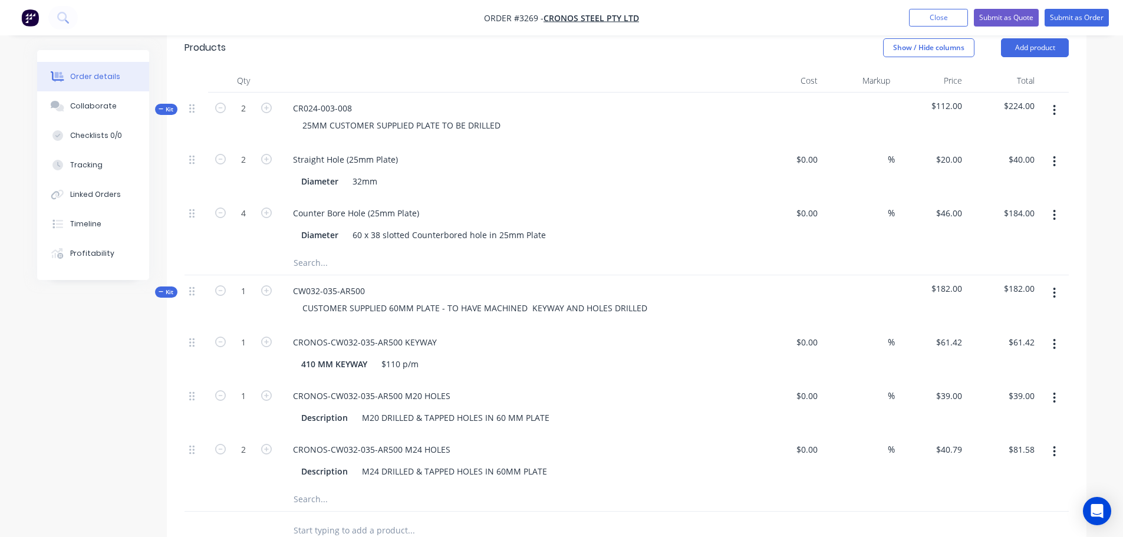
scroll to position [354, 0]
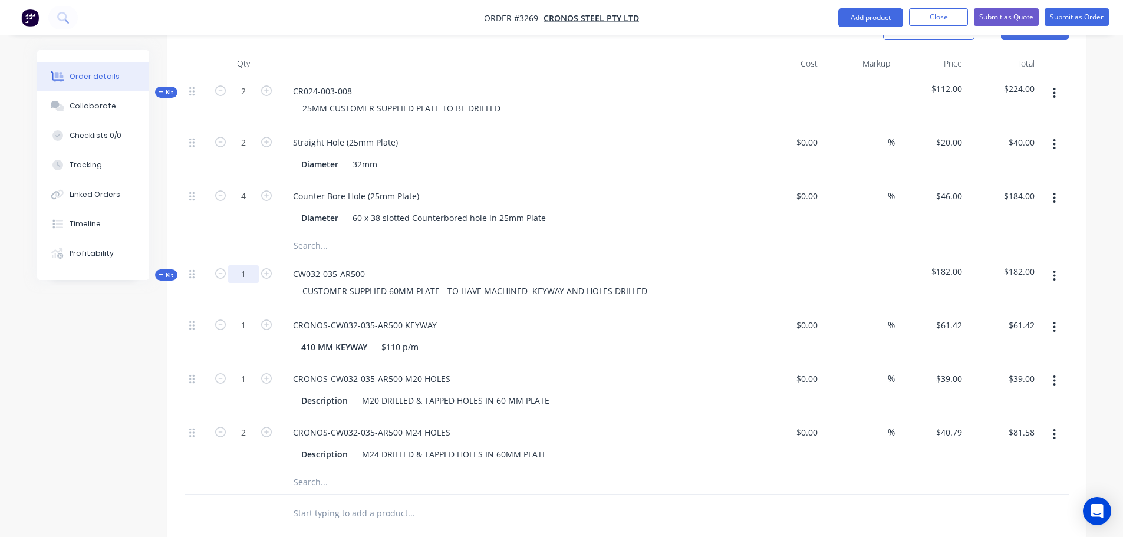
click at [252, 265] on input "1" at bounding box center [243, 274] width 31 height 18
type input "3"
type input "$184.26"
type input "3"
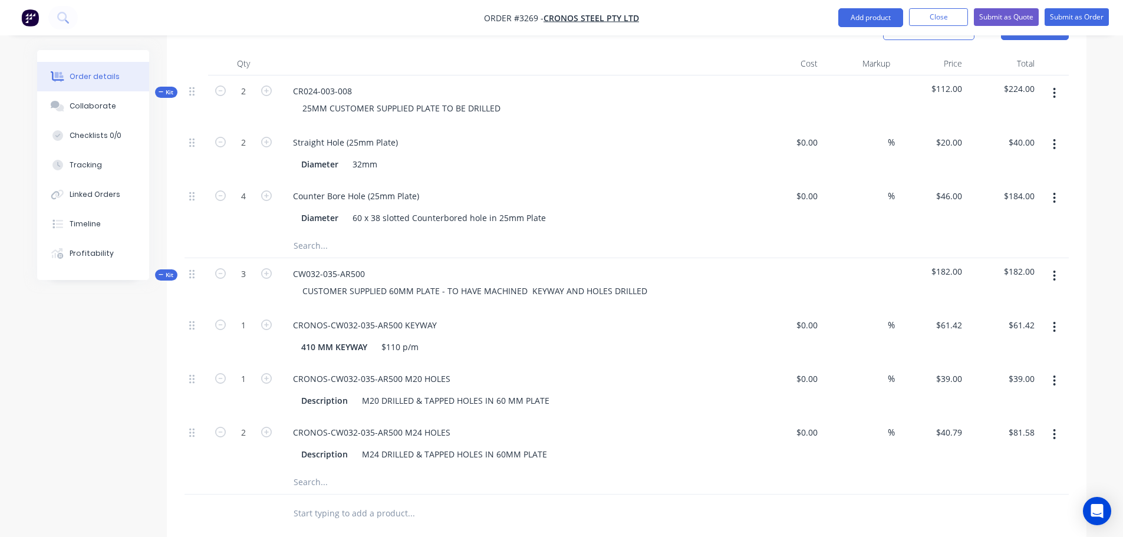
type input "$117.00"
type input "6"
type input "$244.74"
click at [499, 240] on input "text" at bounding box center [411, 246] width 236 height 24
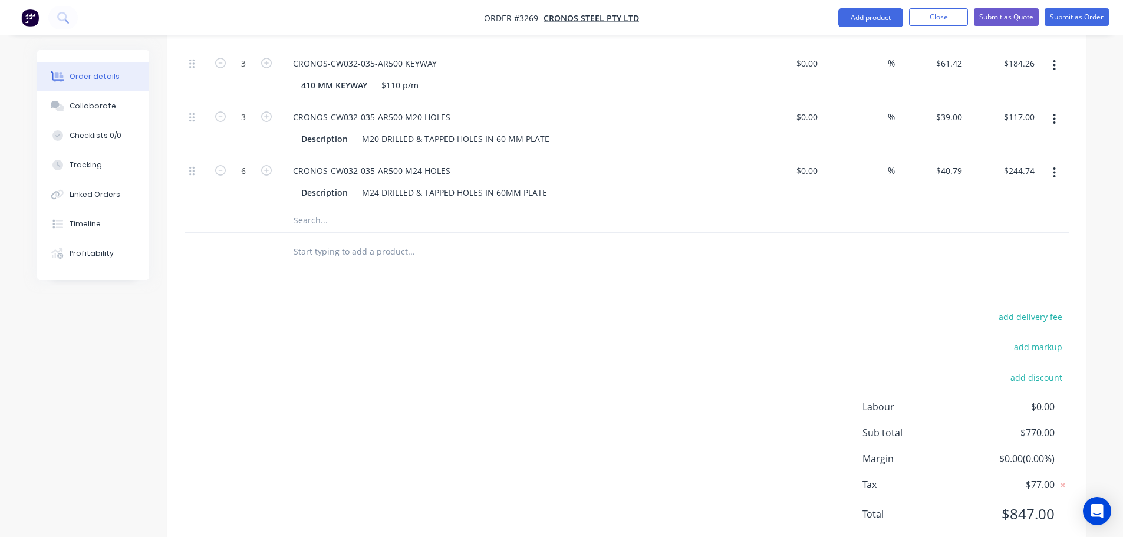
scroll to position [634, 0]
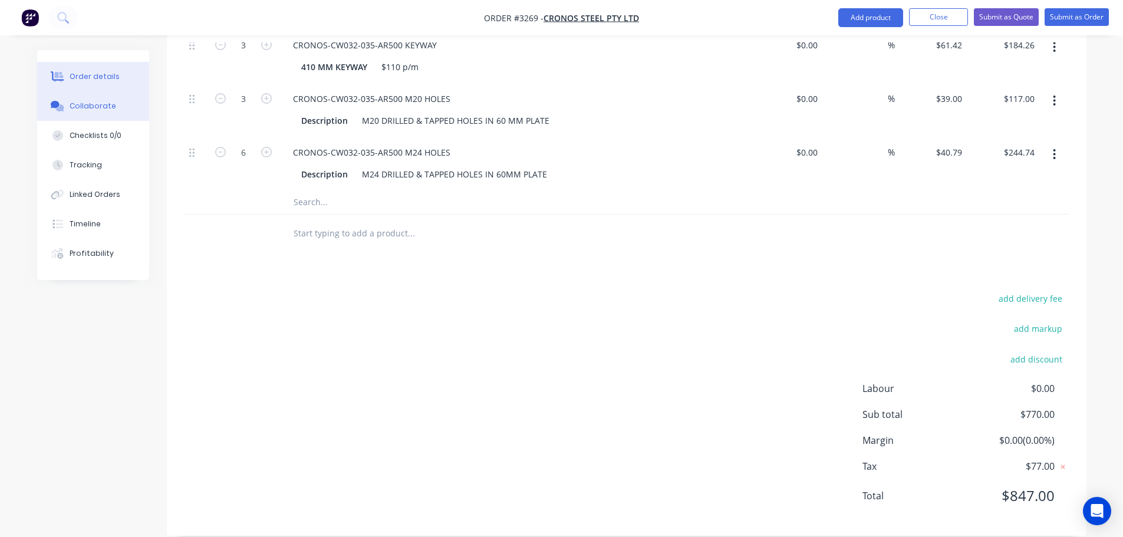
click at [114, 115] on button "Collaborate" at bounding box center [93, 105] width 112 height 29
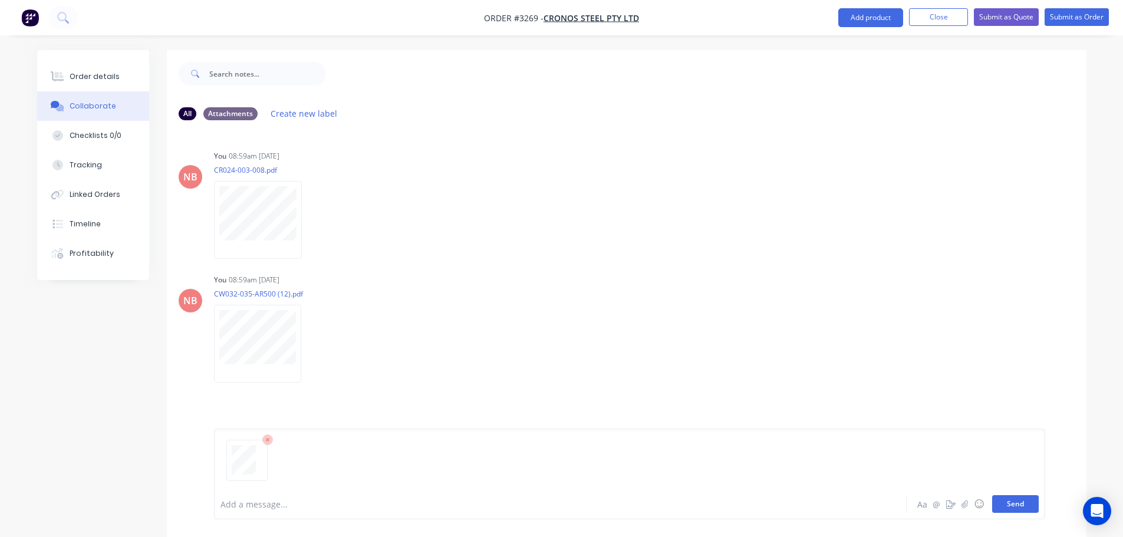
drag, startPoint x: 1017, startPoint y: 505, endPoint x: 1025, endPoint y: 502, distance: 8.8
click at [1016, 499] on button "Send" at bounding box center [1015, 504] width 47 height 18
drag, startPoint x: 93, startPoint y: 87, endPoint x: 121, endPoint y: 75, distance: 30.4
click at [94, 87] on button "Order details" at bounding box center [93, 76] width 112 height 29
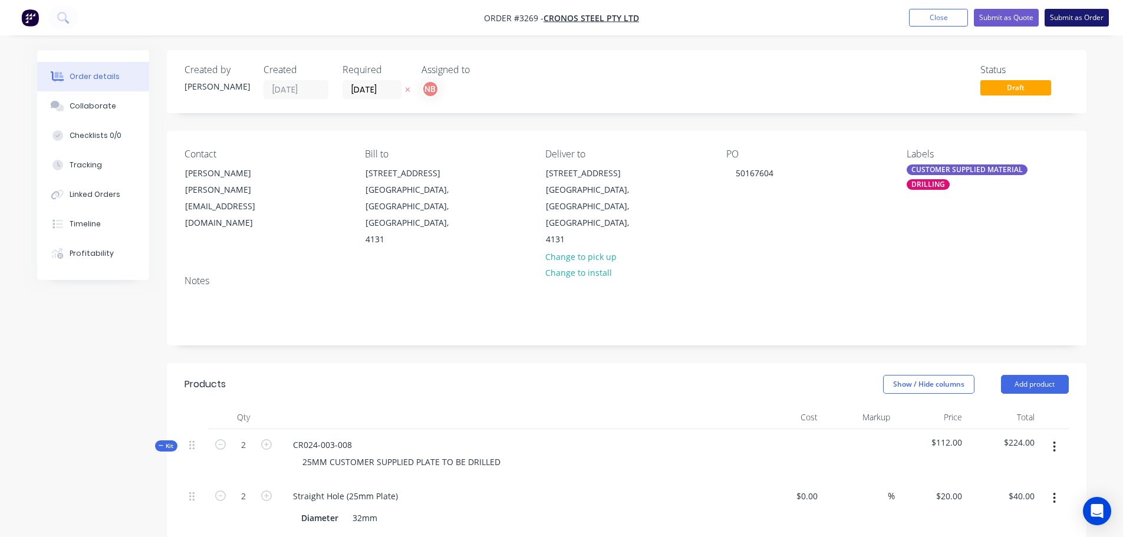
click at [1046, 18] on button "Submit as Order" at bounding box center [1077, 18] width 64 height 18
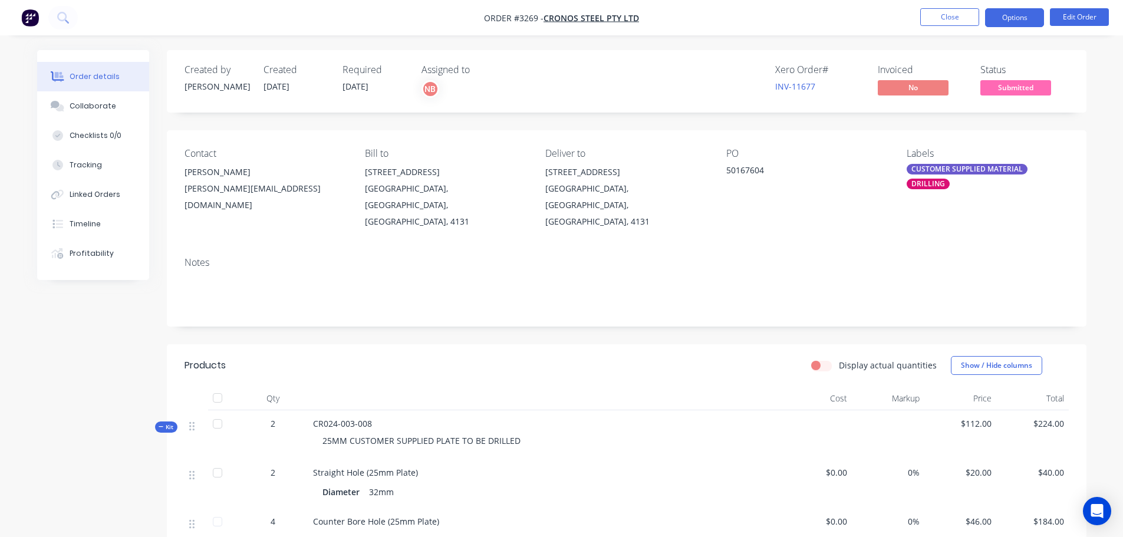
click at [1004, 17] on button "Options" at bounding box center [1014, 17] width 59 height 19
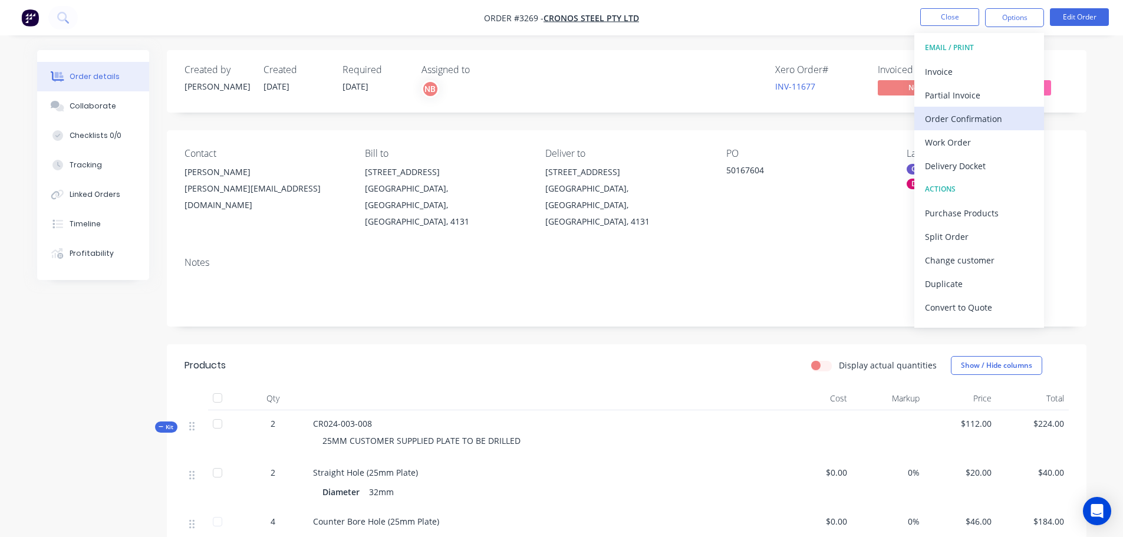
click at [978, 119] on div "Order Confirmation" at bounding box center [979, 118] width 108 height 17
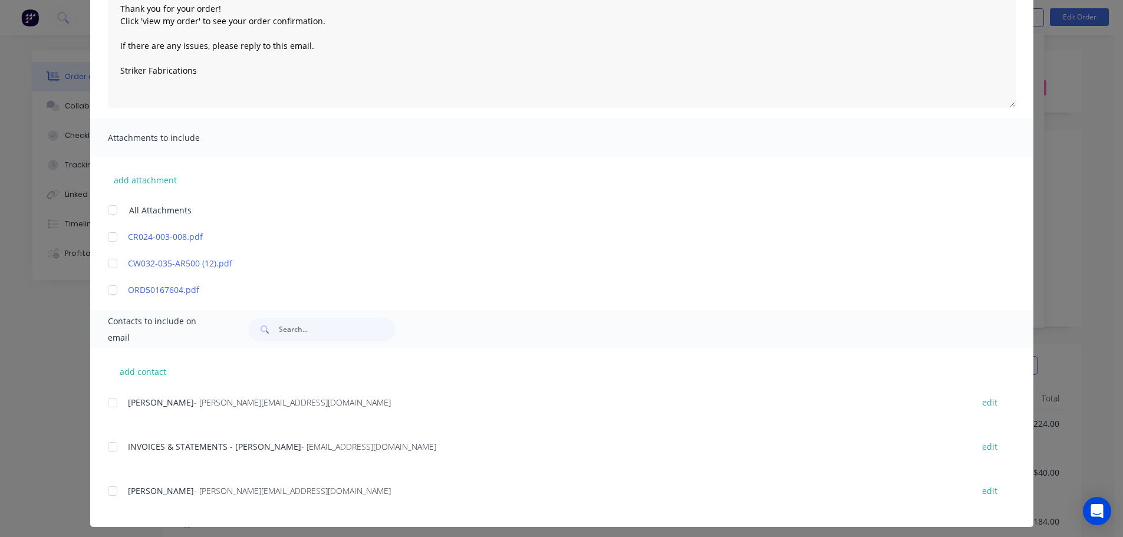
scroll to position [151, 0]
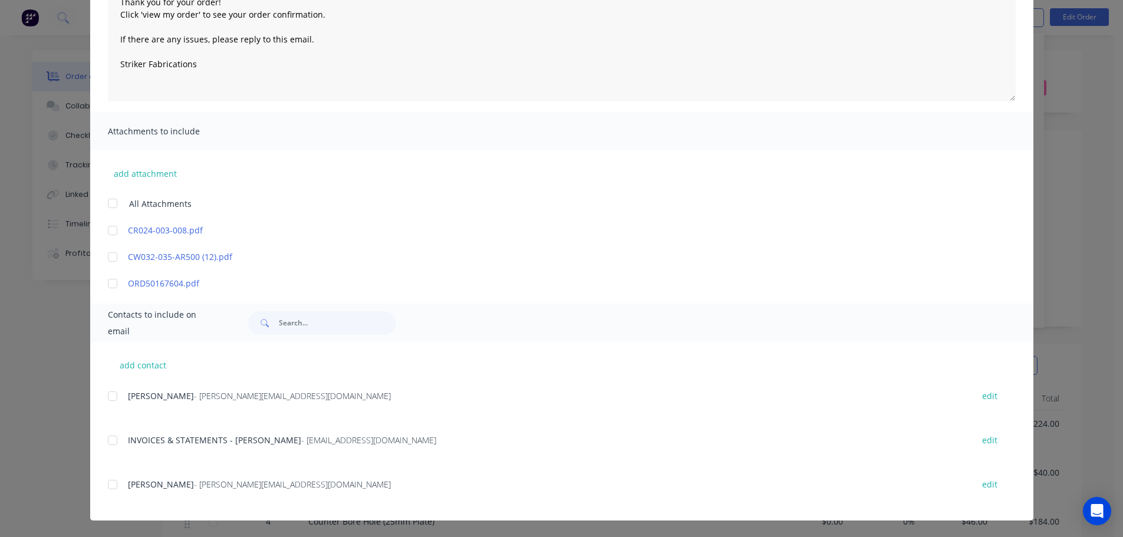
click at [105, 396] on div at bounding box center [113, 396] width 24 height 24
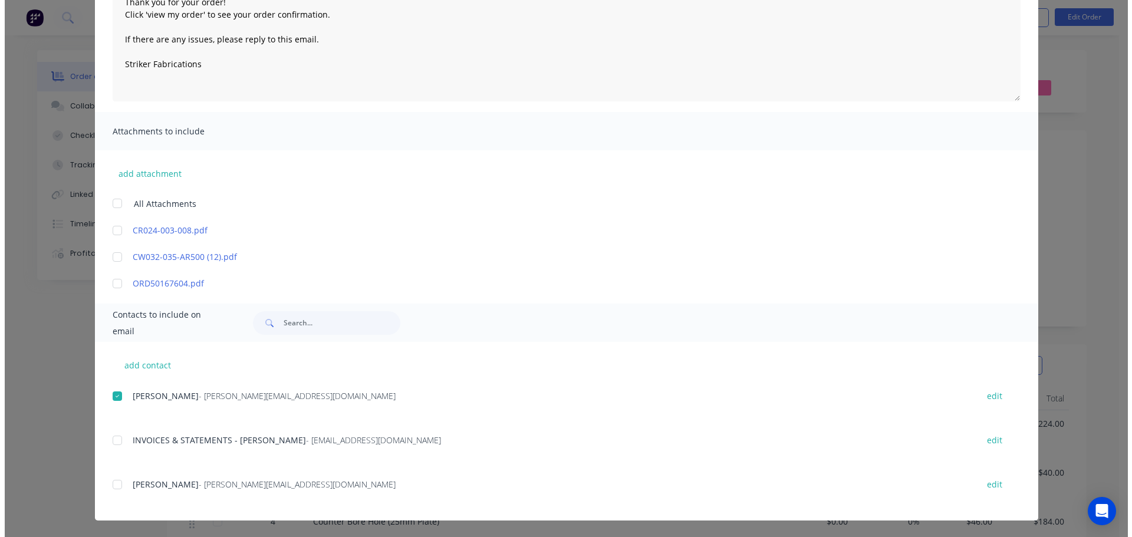
scroll to position [0, 0]
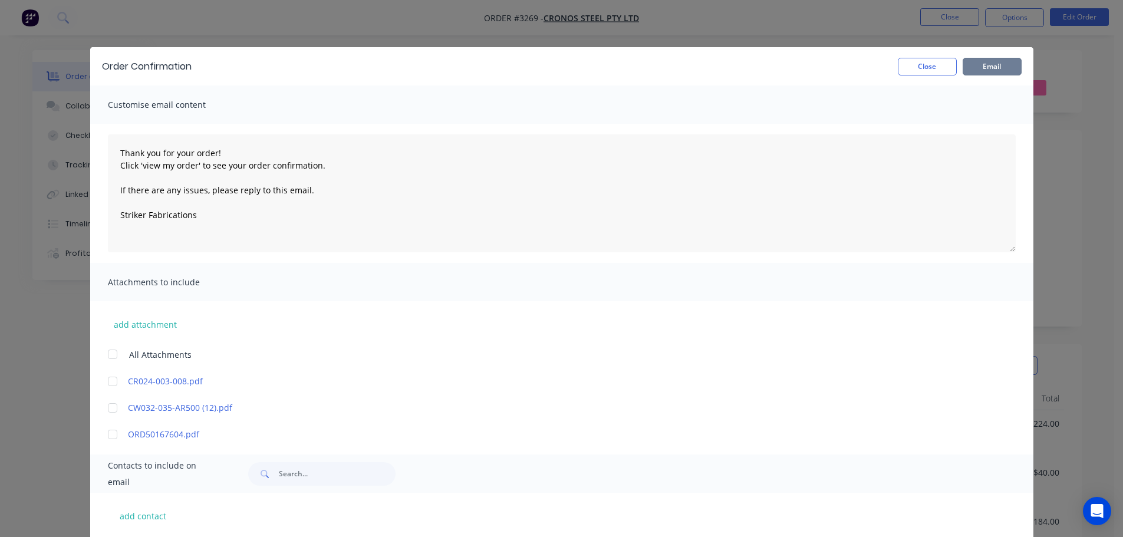
click at [982, 71] on button "Email" at bounding box center [992, 67] width 59 height 18
click at [930, 65] on button "Close" at bounding box center [927, 67] width 59 height 18
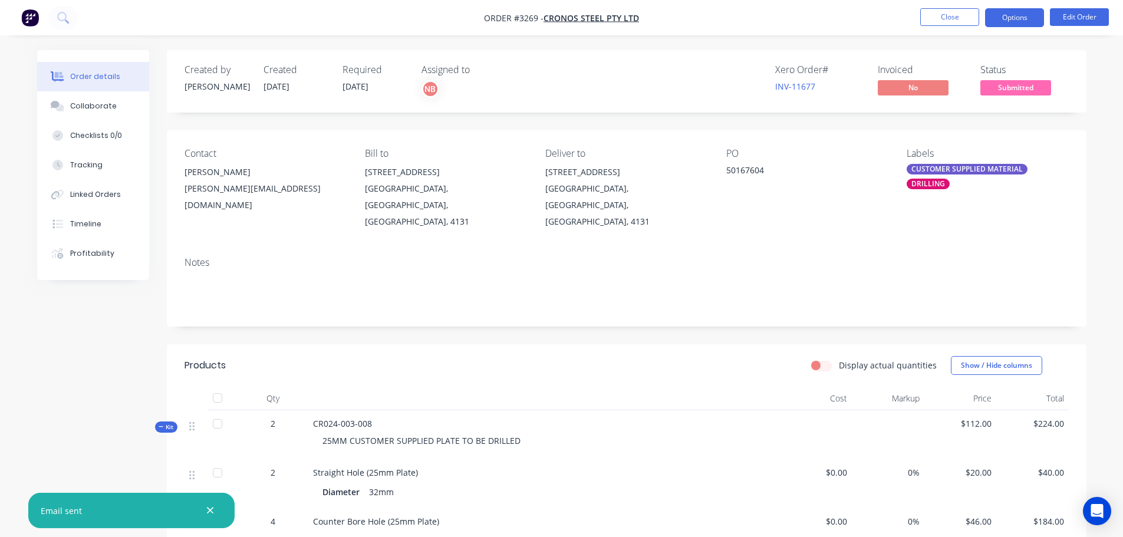
click at [1017, 19] on button "Options" at bounding box center [1014, 17] width 59 height 19
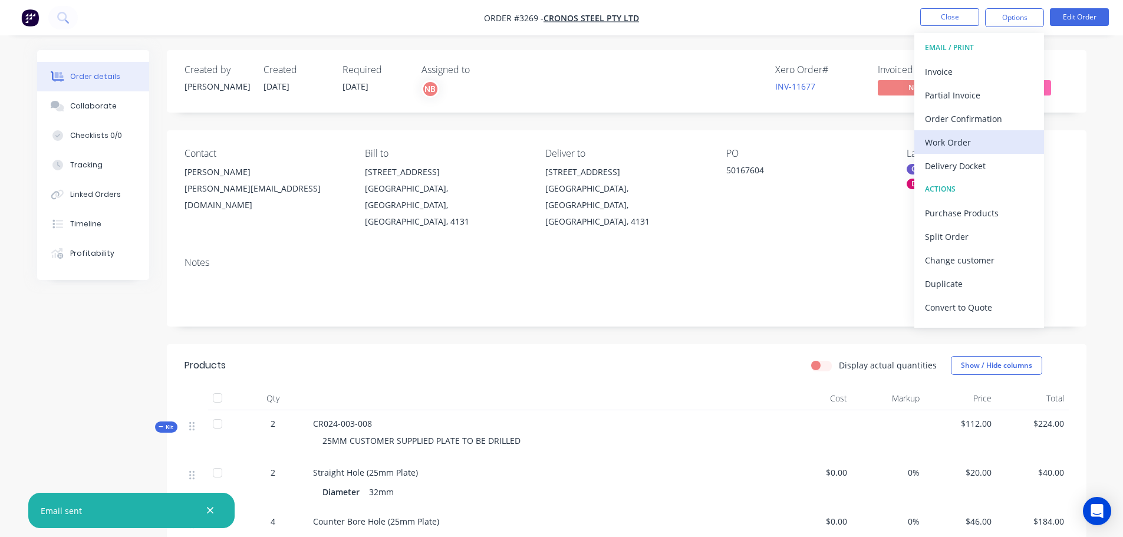
click at [963, 140] on div "Work Order" at bounding box center [979, 142] width 108 height 17
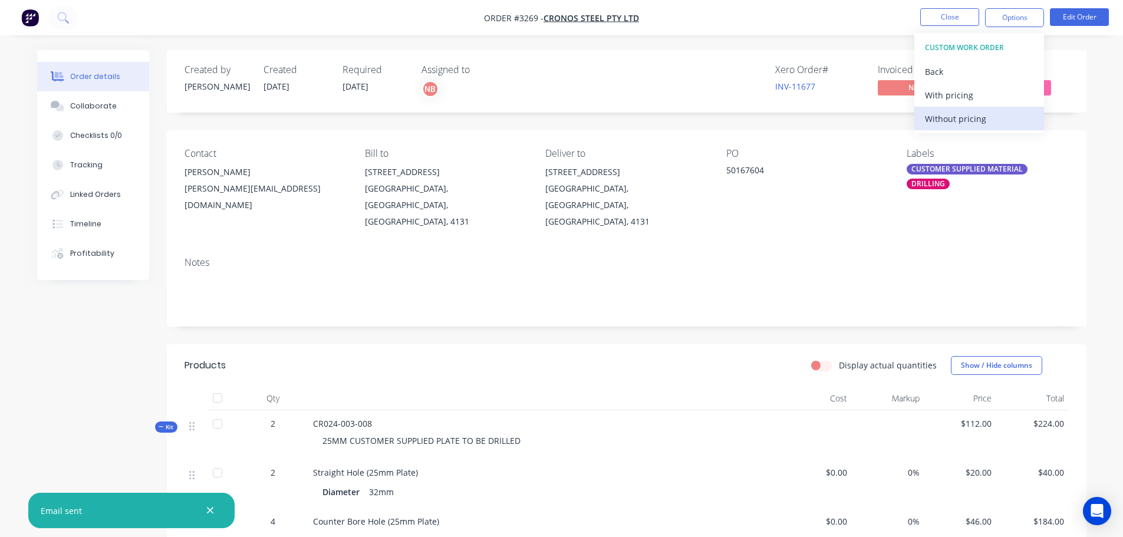
click at [957, 116] on div "Without pricing" at bounding box center [979, 118] width 108 height 17
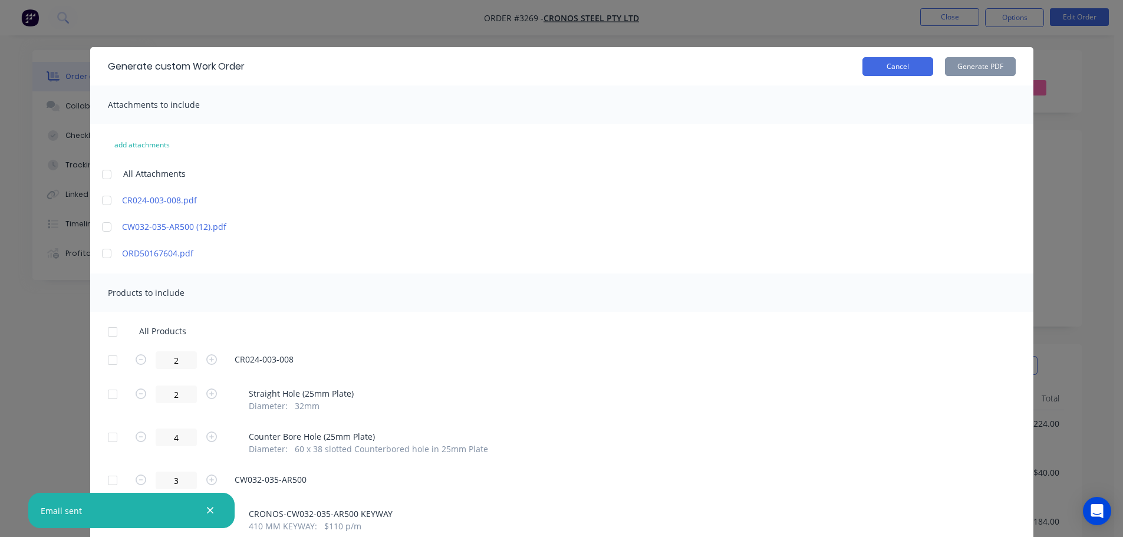
click at [889, 62] on button "Cancel" at bounding box center [898, 66] width 71 height 19
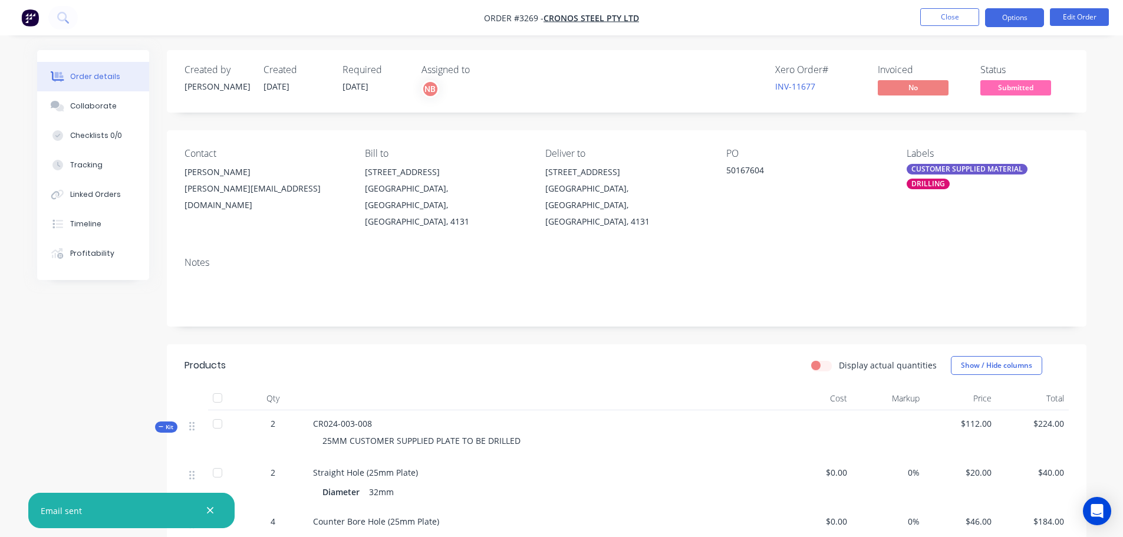
click at [1029, 9] on button "Options" at bounding box center [1014, 17] width 59 height 19
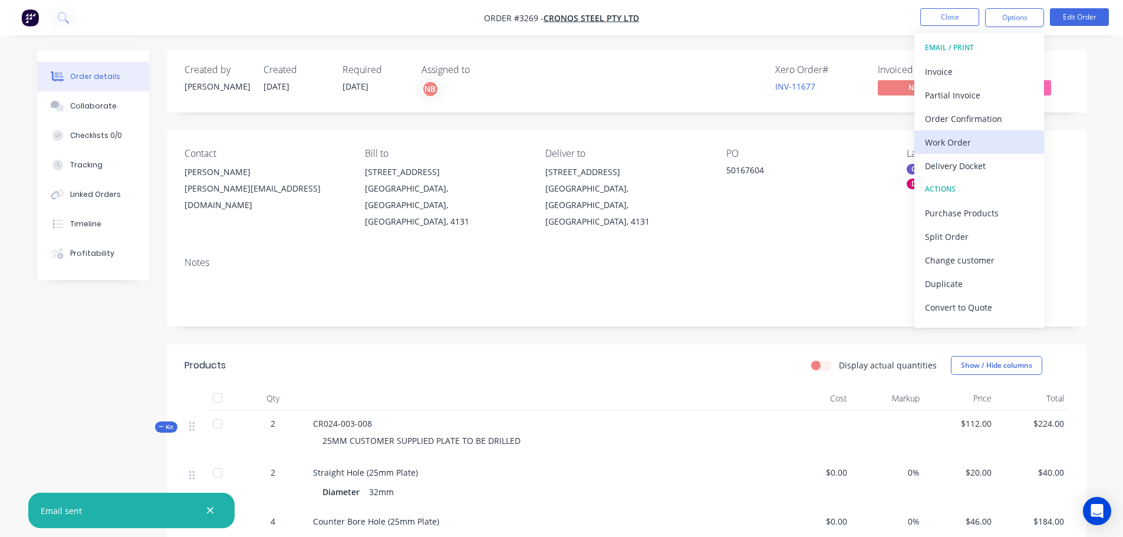
click at [942, 149] on div "Work Order" at bounding box center [979, 142] width 108 height 17
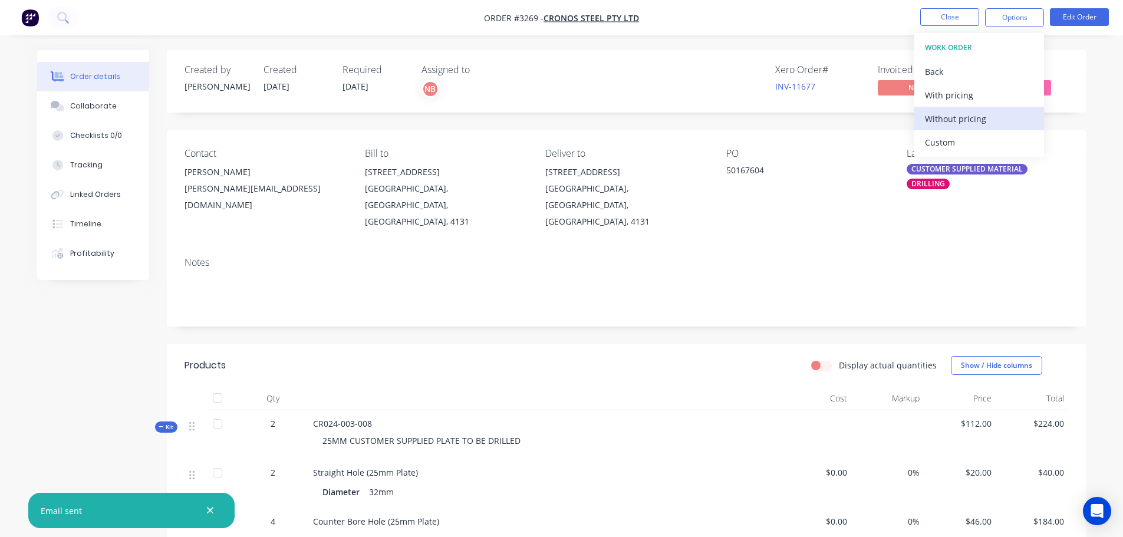
click at [949, 116] on div "Without pricing" at bounding box center [979, 118] width 108 height 17
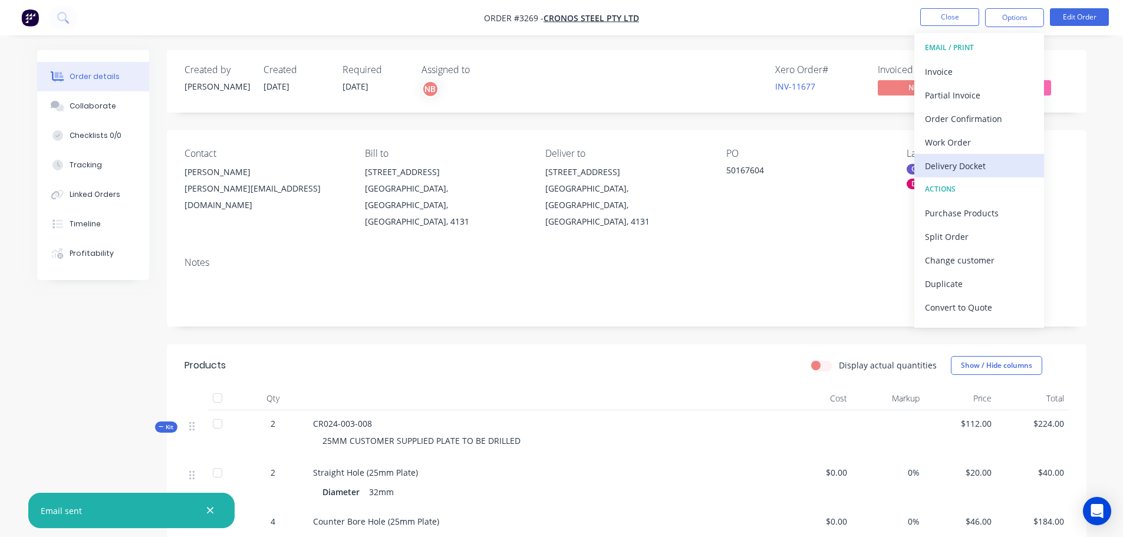
click at [939, 159] on div "Delivery Docket" at bounding box center [979, 165] width 108 height 17
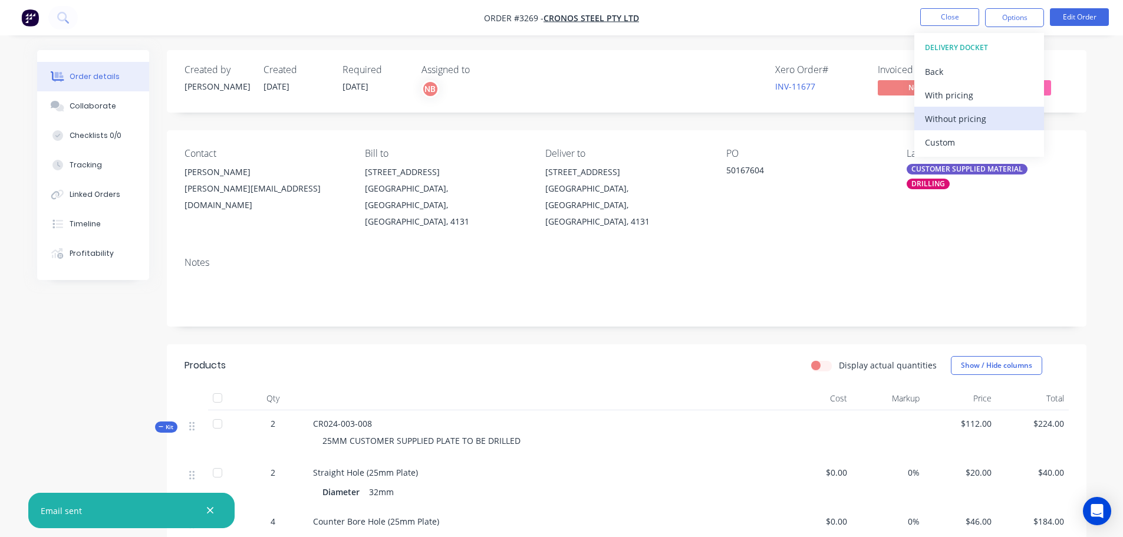
click at [943, 114] on div "Without pricing" at bounding box center [979, 118] width 108 height 17
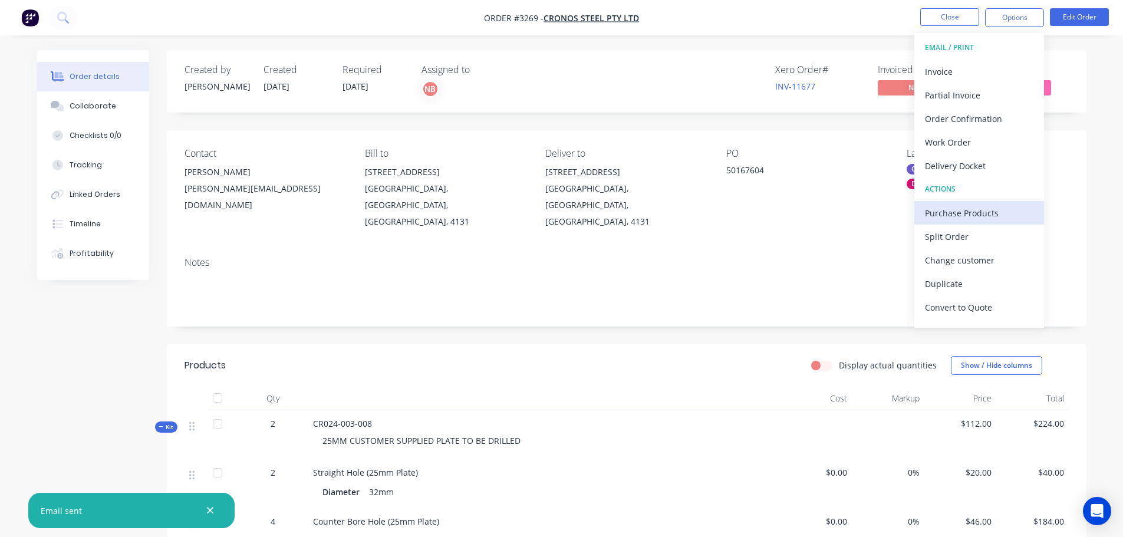
click at [979, 213] on div "Purchase Products" at bounding box center [979, 213] width 108 height 17
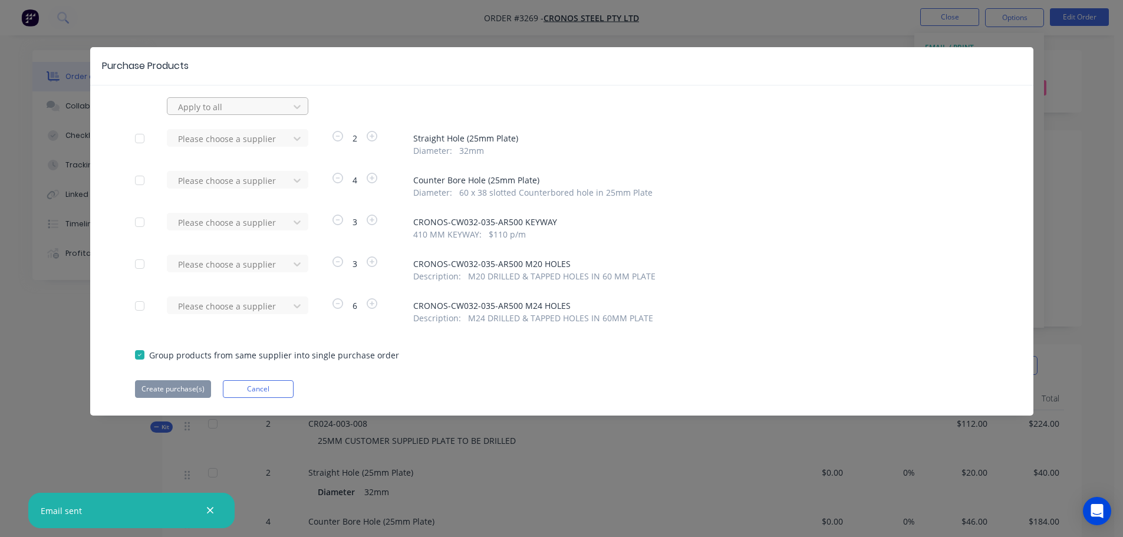
click at [285, 107] on div "Apply to all" at bounding box center [229, 107] width 113 height 18
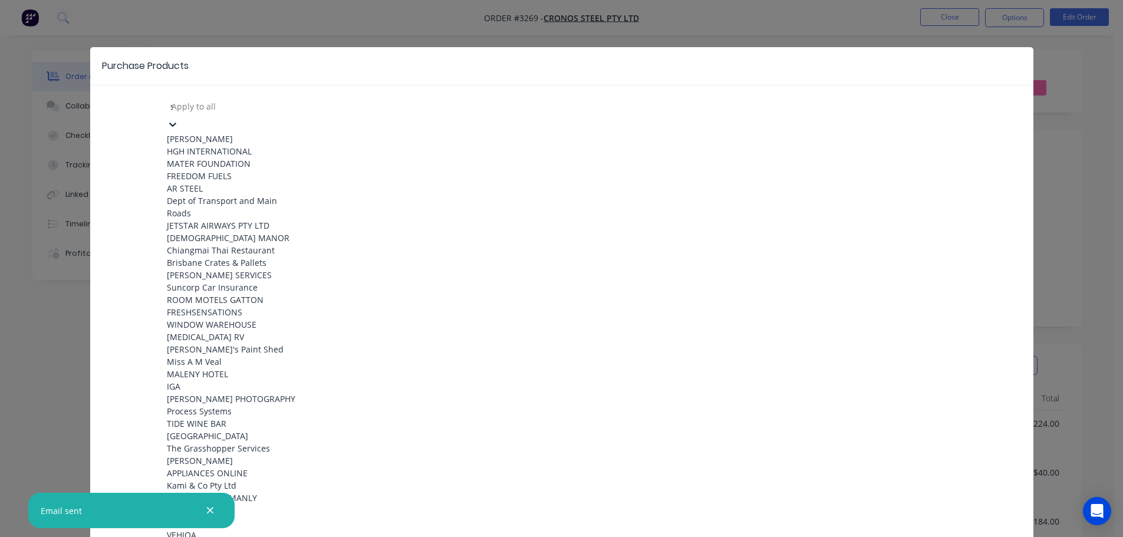
type input "sv"
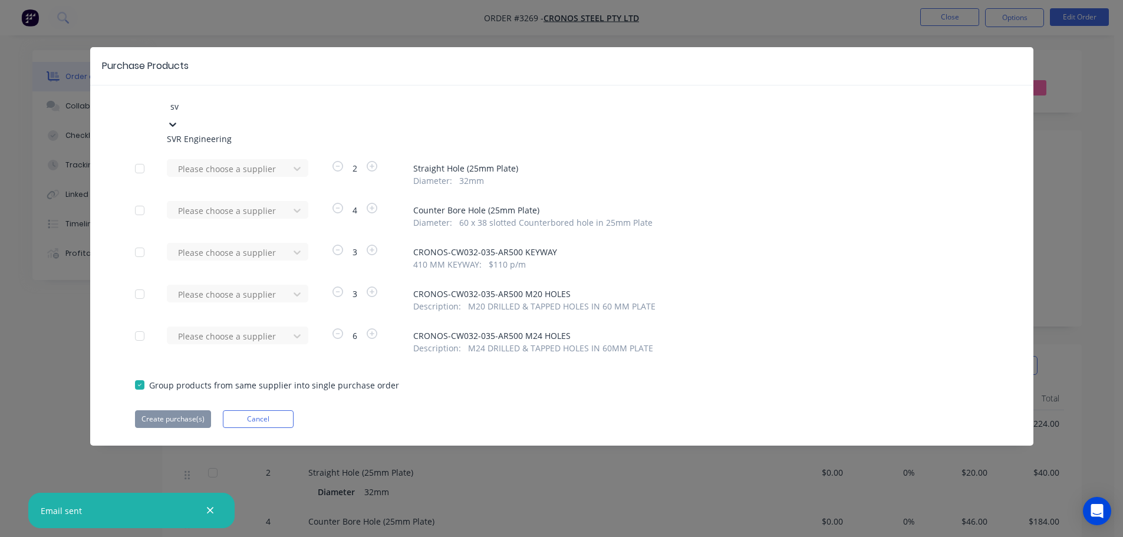
click at [256, 135] on div "SVR Engineering" at bounding box center [232, 139] width 130 height 12
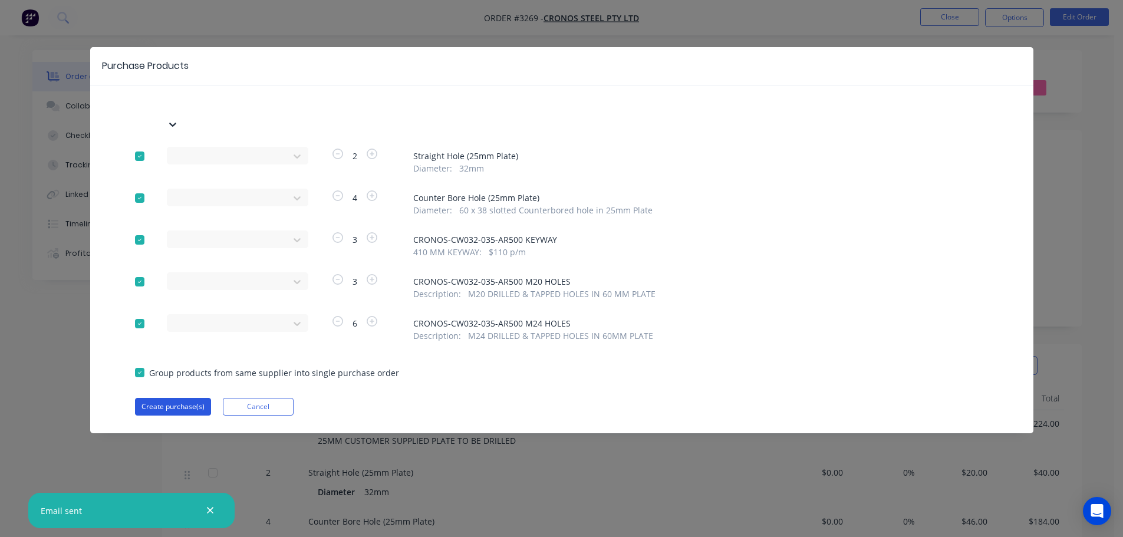
click at [168, 398] on button "Create purchase(s)" at bounding box center [173, 407] width 76 height 18
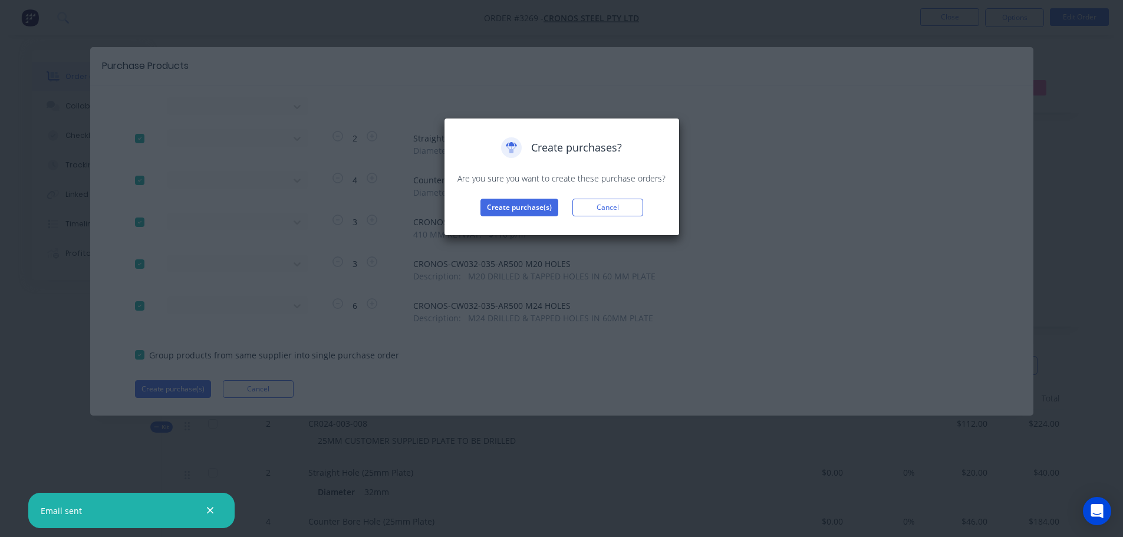
click at [528, 192] on div "Create purchases? Are you sure you want to create these purchase orders? Create…" at bounding box center [561, 176] width 211 height 79
click at [524, 215] on button "Create purchase(s)" at bounding box center [519, 208] width 78 height 18
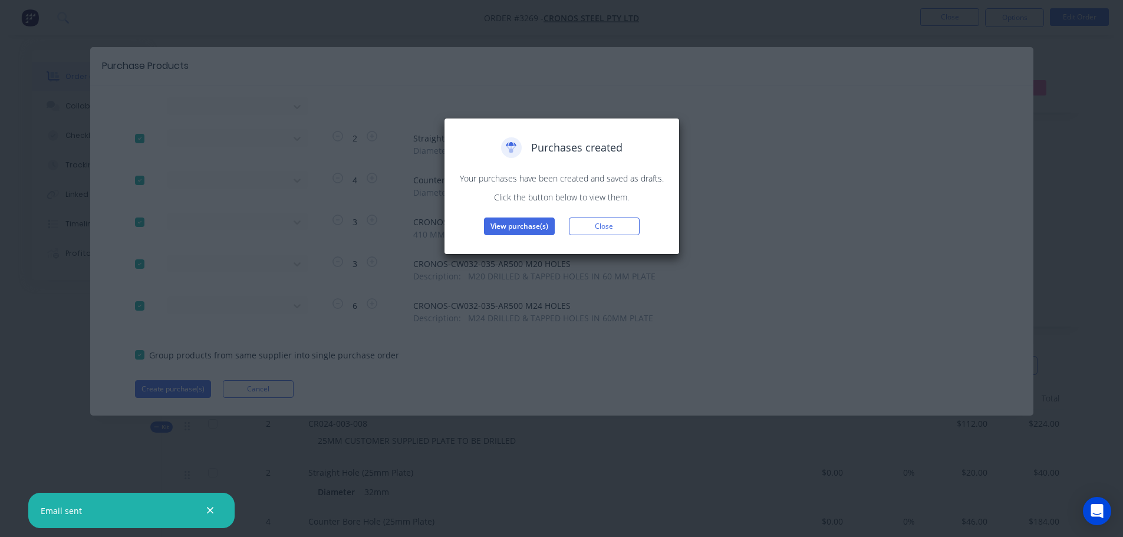
click at [518, 229] on button "View purchase(s)" at bounding box center [519, 227] width 71 height 18
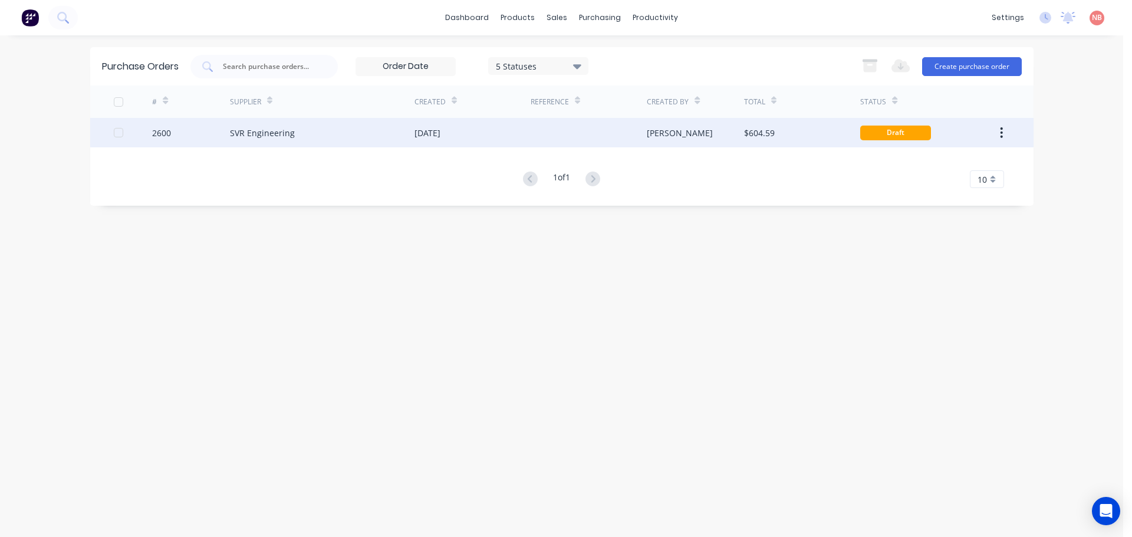
click at [501, 144] on div "[DATE]" at bounding box center [472, 132] width 116 height 29
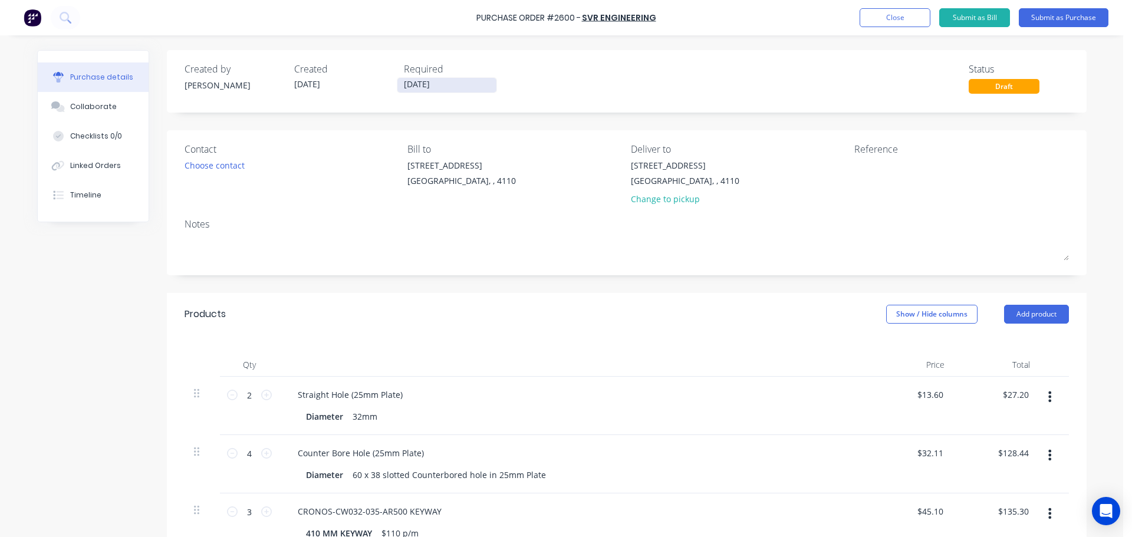
click at [443, 83] on input "[DATE]" at bounding box center [446, 85] width 99 height 15
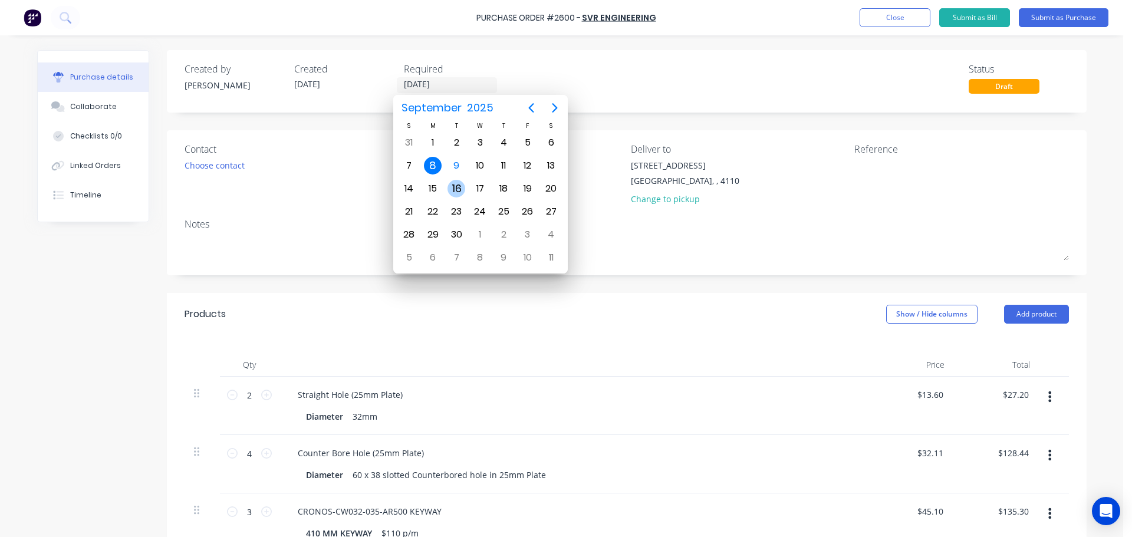
click at [453, 187] on div "16" at bounding box center [456, 189] width 18 height 18
type input "[DATE]"
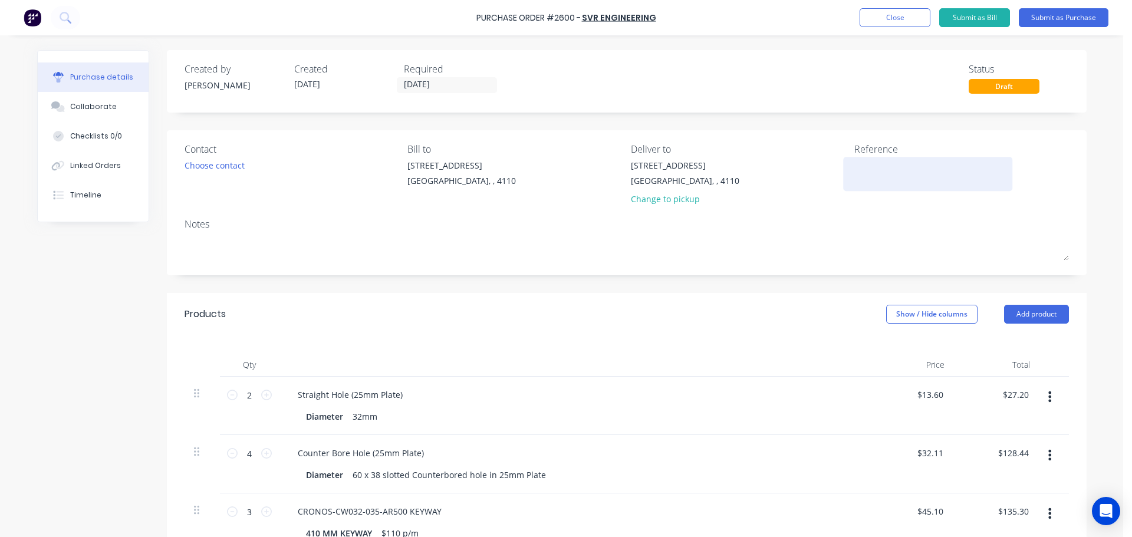
click at [863, 164] on textarea at bounding box center [927, 172] width 147 height 27
type textarea "Cronos 50167604"
click at [1043, 22] on button "Submit as Purchase" at bounding box center [1064, 17] width 90 height 19
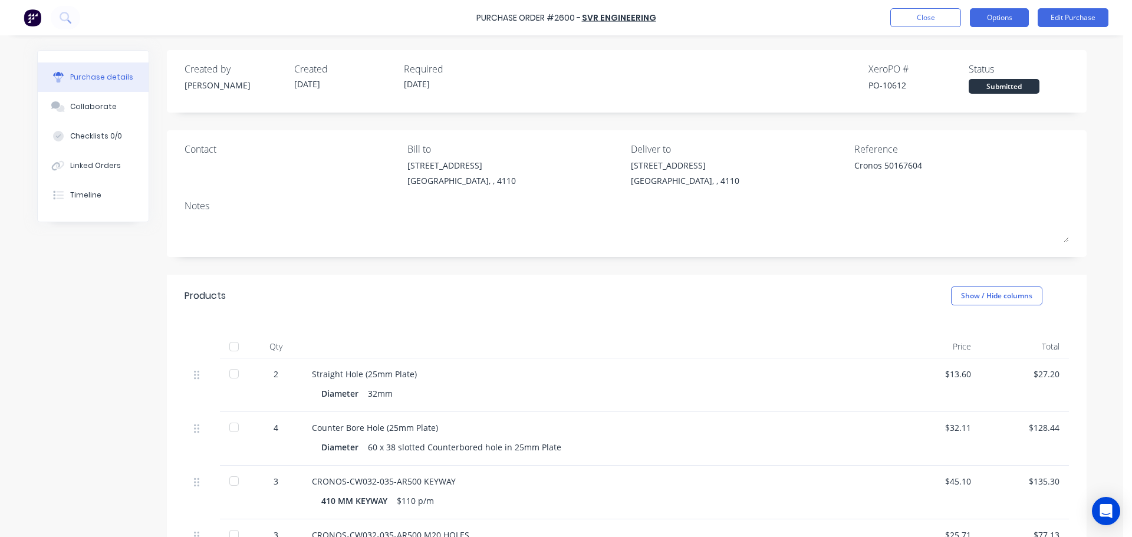
click at [1015, 18] on button "Options" at bounding box center [999, 17] width 59 height 19
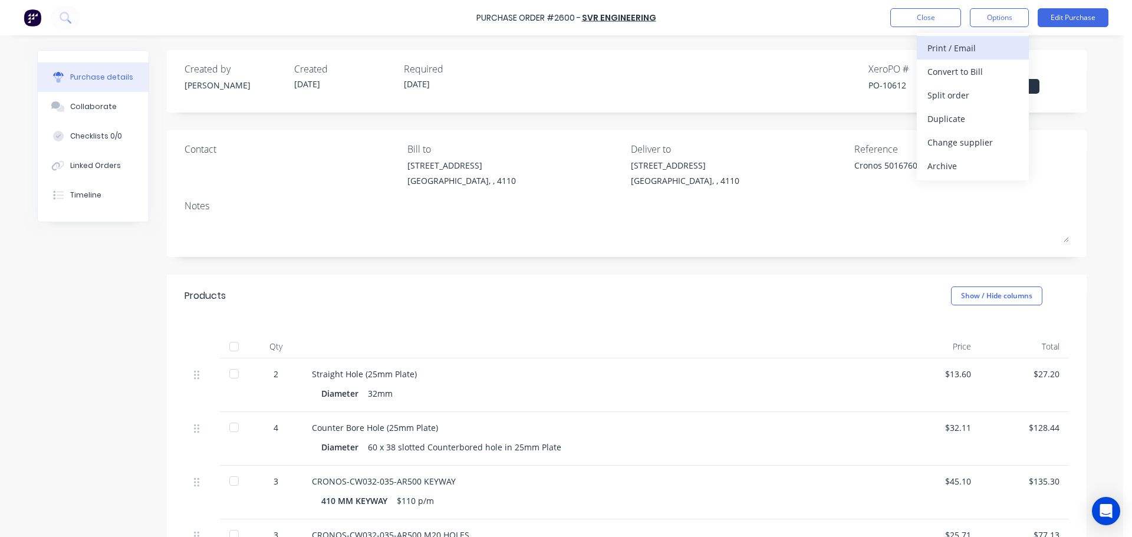
click at [976, 47] on div "Print / Email" at bounding box center [972, 48] width 91 height 17
click at [960, 72] on div "With pricing" at bounding box center [972, 71] width 91 height 17
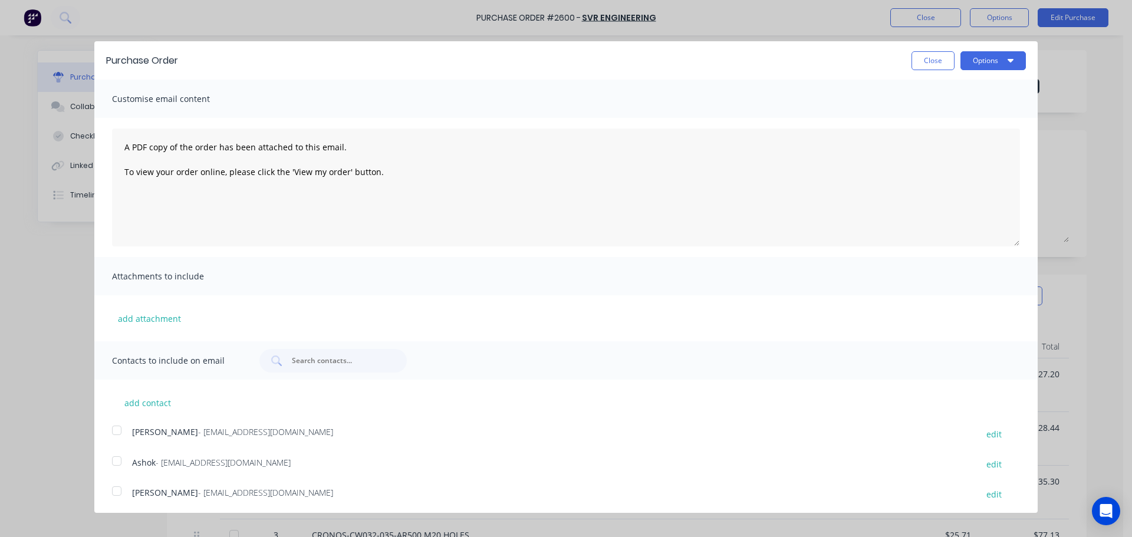
click at [117, 460] on div at bounding box center [117, 461] width 24 height 24
click at [960, 58] on button "Options" at bounding box center [992, 60] width 65 height 19
click at [956, 81] on button "Print" at bounding box center [970, 91] width 112 height 24
click at [935, 113] on div "Email" at bounding box center [969, 114] width 91 height 17
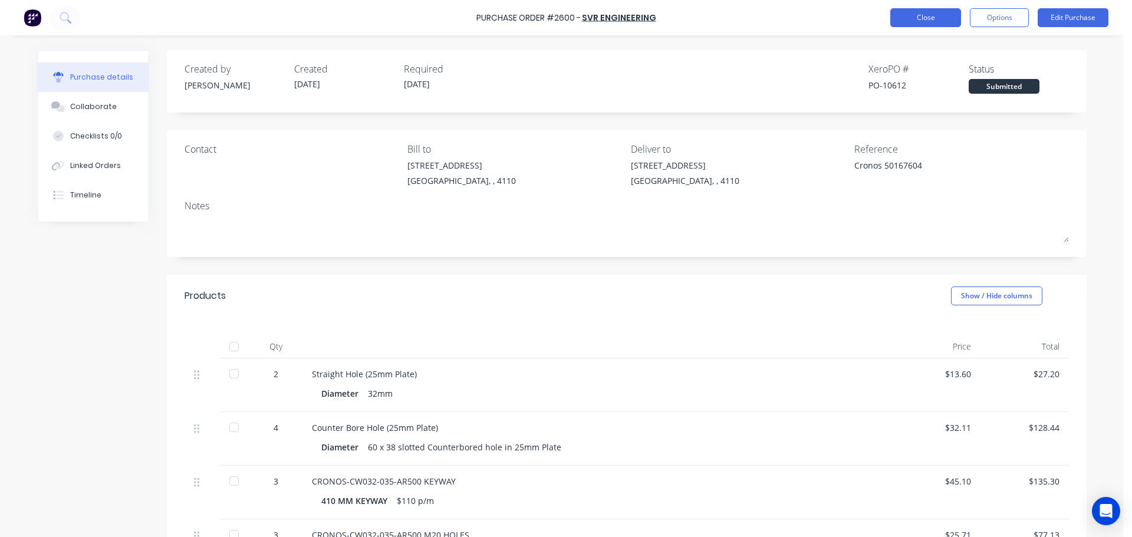
click at [930, 24] on button "Close" at bounding box center [925, 17] width 71 height 19
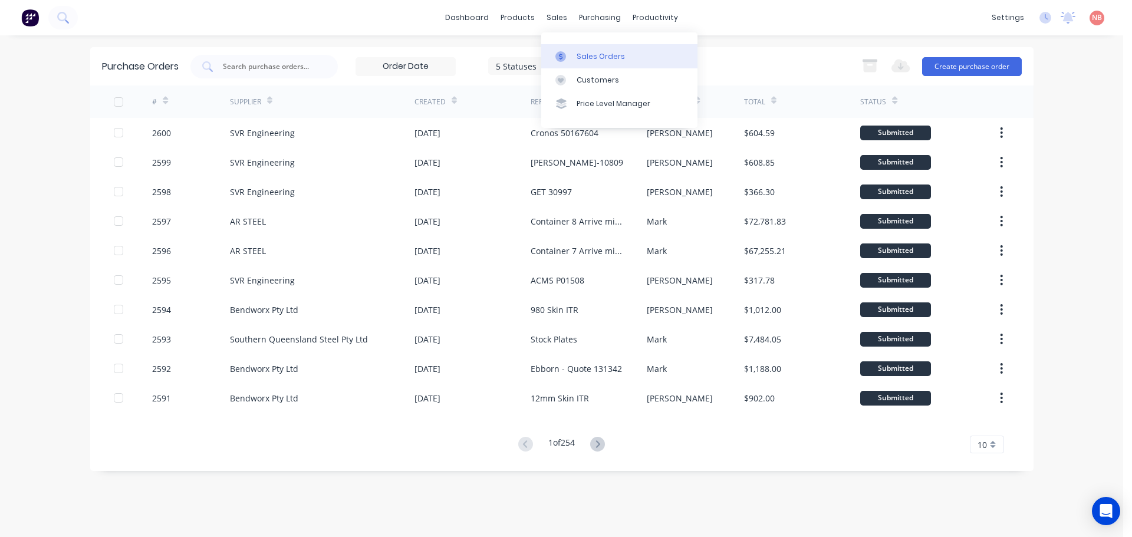
click at [581, 60] on div "Sales Orders" at bounding box center [601, 56] width 48 height 11
